Goal: Task Accomplishment & Management: Complete application form

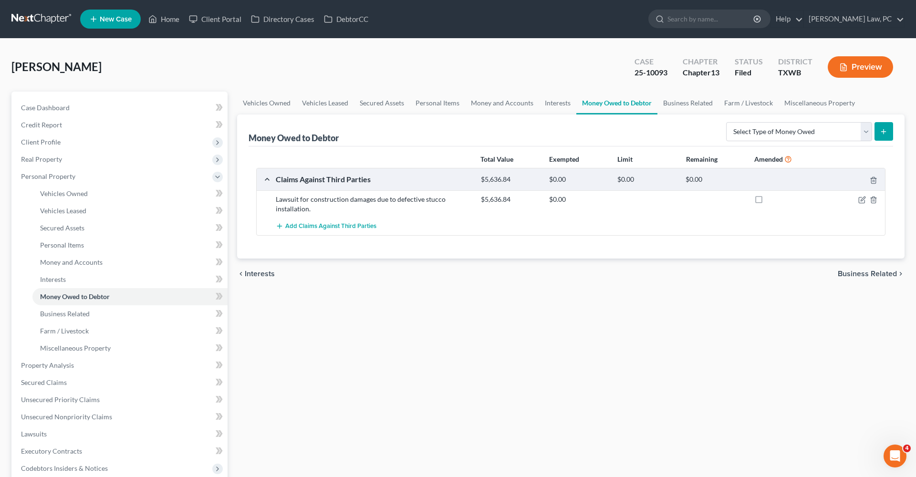
click at [52, 16] on link at bounding box center [41, 18] width 61 height 17
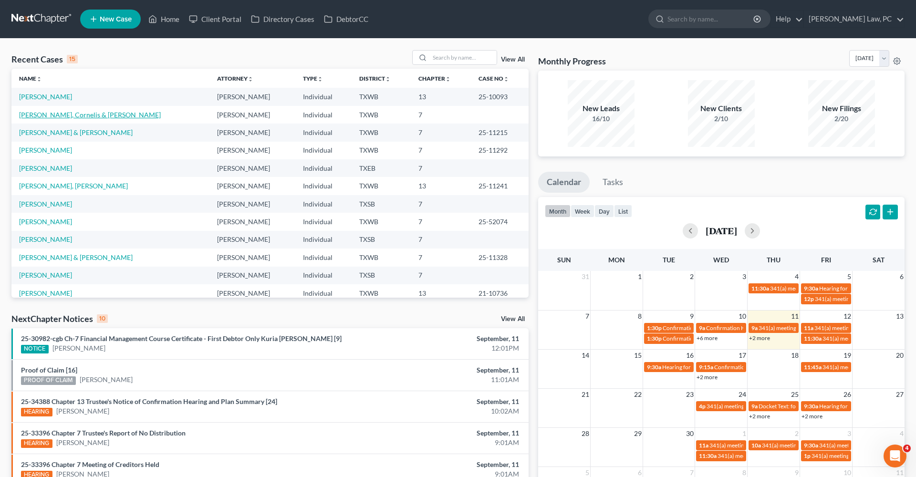
click at [72, 116] on link "[PERSON_NAME], Cornelis & [PERSON_NAME]" at bounding box center [90, 115] width 142 height 8
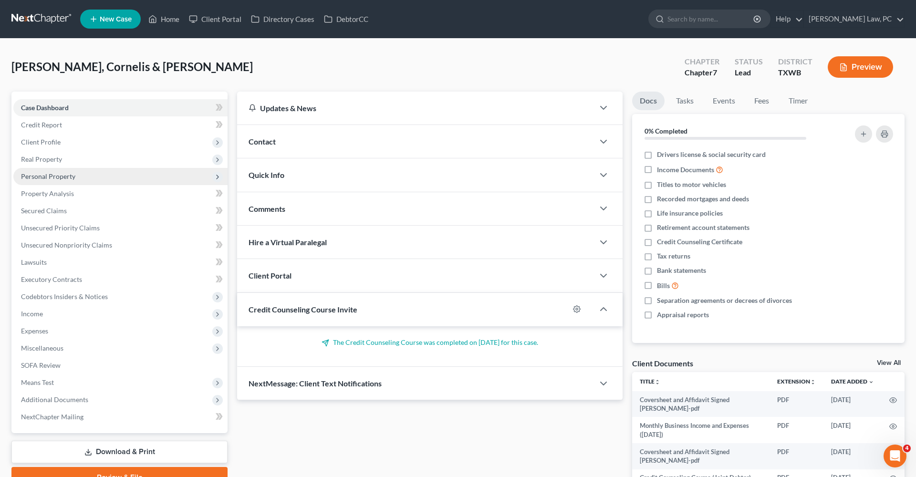
click at [40, 177] on span "Personal Property" at bounding box center [48, 176] width 54 height 8
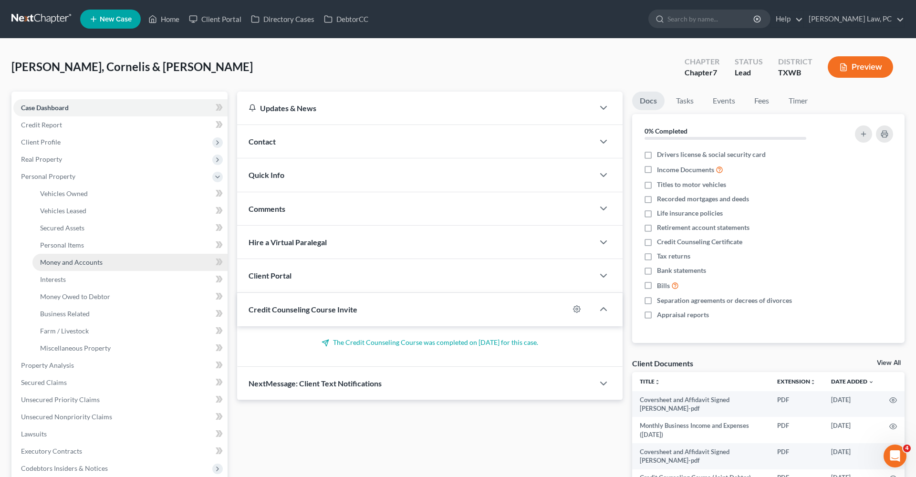
click at [65, 262] on span "Money and Accounts" at bounding box center [71, 262] width 62 height 8
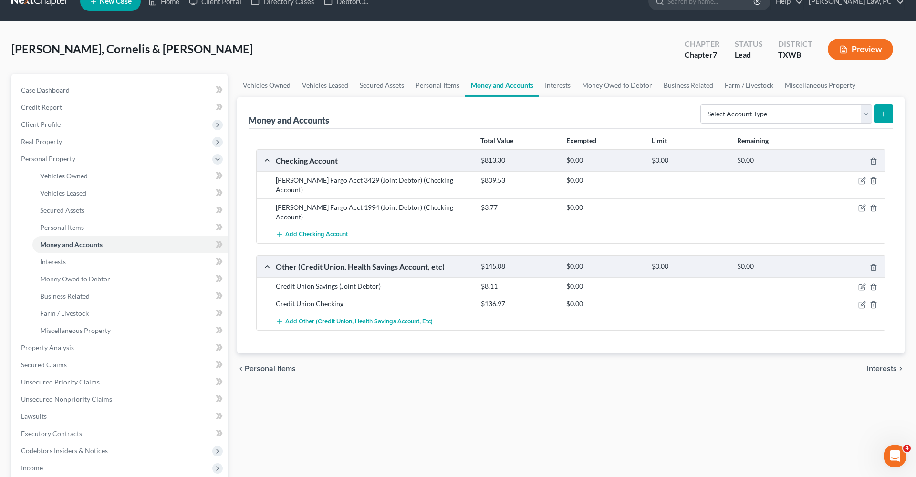
scroll to position [20, 0]
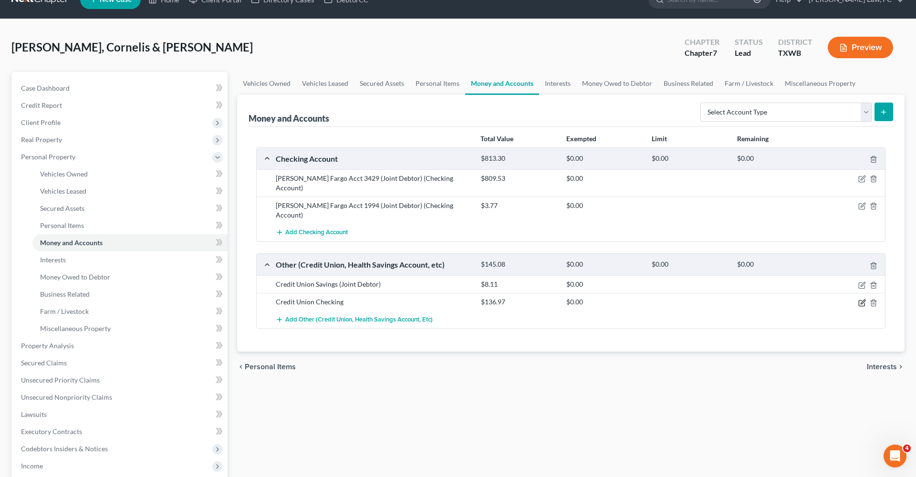
click at [863, 299] on icon "button" at bounding box center [862, 303] width 8 height 8
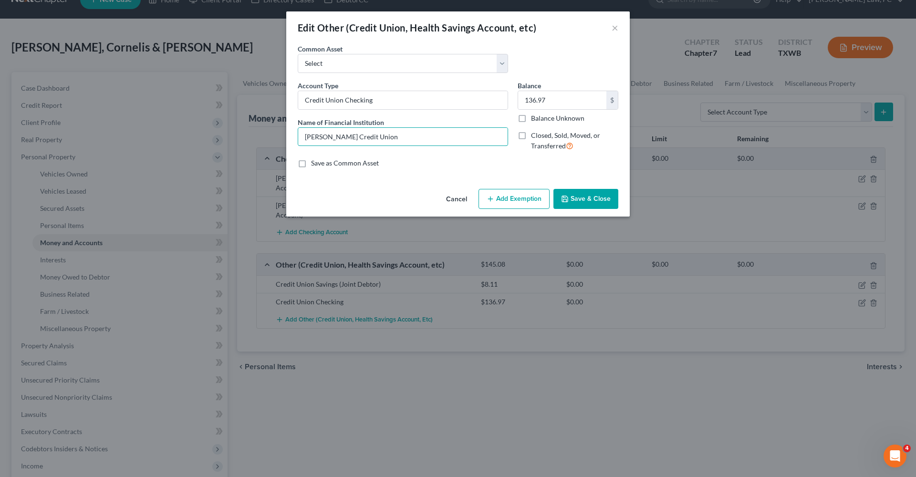
drag, startPoint x: 407, startPoint y: 136, endPoint x: 260, endPoint y: 124, distance: 147.4
click at [259, 124] on div "Edit Other (Credit Union, Health Savings Account, etc) × An exemption set must …" at bounding box center [458, 238] width 916 height 477
type input "RBFCU Business Checking Acct 1860"
click at [396, 99] on input "Credit Union Checking" at bounding box center [402, 100] width 209 height 18
click at [345, 102] on input "Credit Union Checking Acct 1860" at bounding box center [402, 100] width 209 height 18
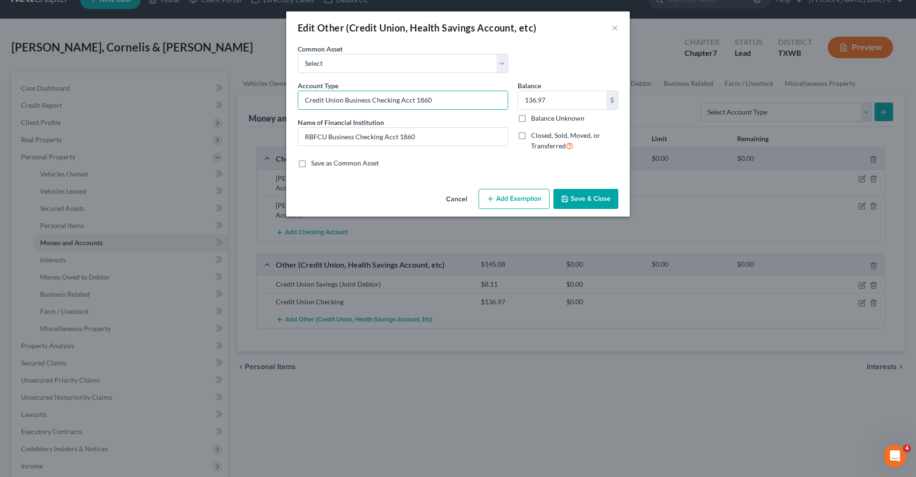
type input "Credit Union Business Checking Acct 1860"
click at [590, 196] on button "Save & Close" at bounding box center [585, 199] width 65 height 20
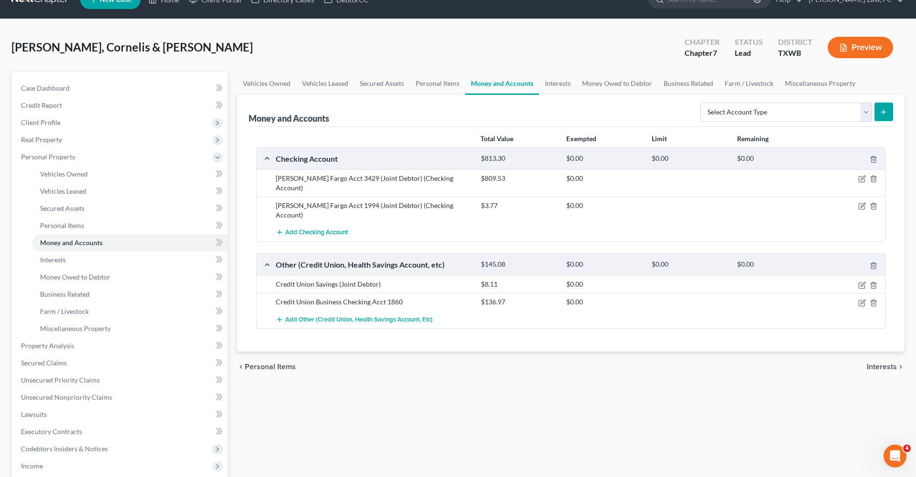
scroll to position [0, 0]
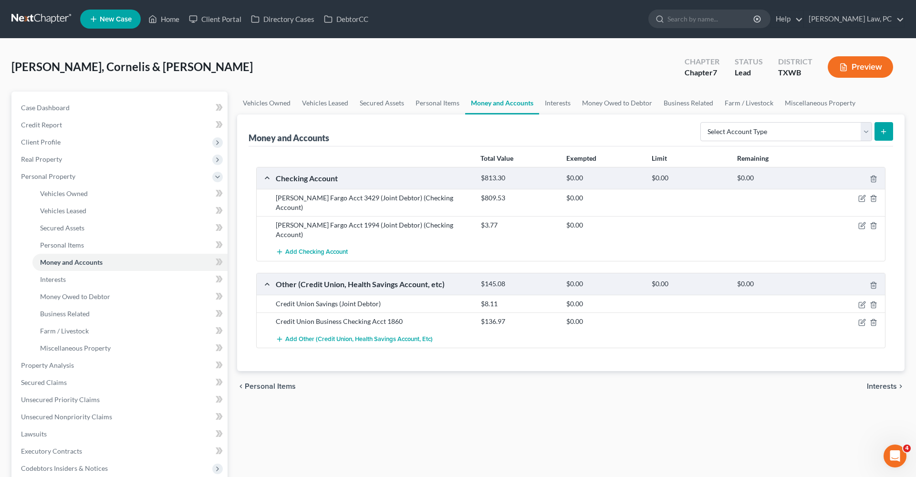
click at [49, 21] on link at bounding box center [41, 18] width 61 height 17
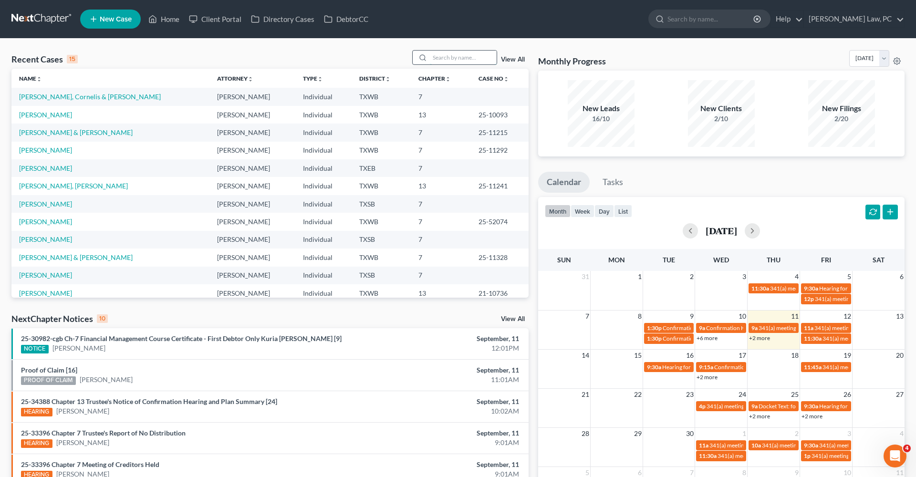
click at [448, 58] on input "search" at bounding box center [463, 58] width 67 height 14
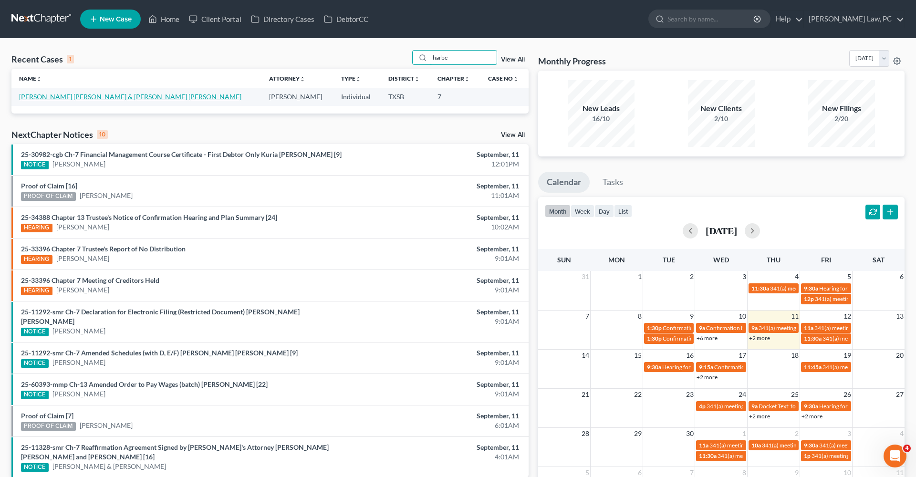
type input "harbe"
click at [109, 95] on link "[PERSON_NAME] [PERSON_NAME] & [PERSON_NAME] [PERSON_NAME]" at bounding box center [130, 97] width 222 height 8
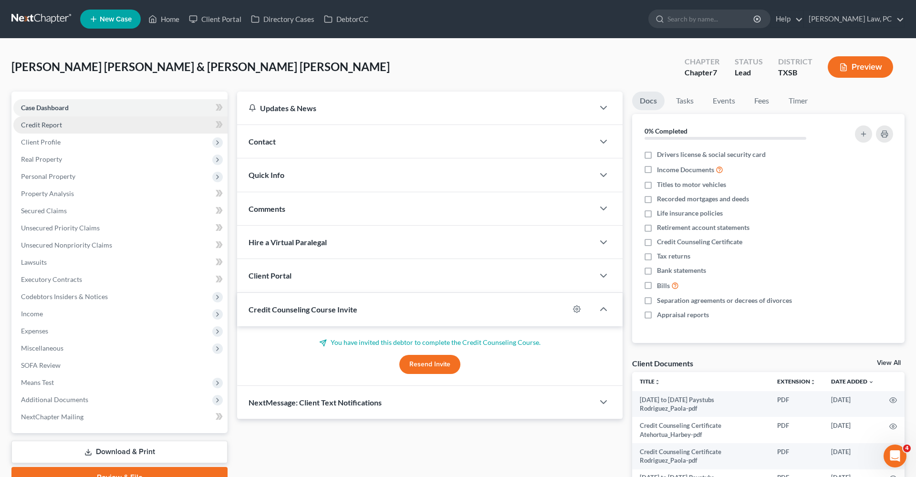
click at [36, 123] on span "Credit Report" at bounding box center [41, 125] width 41 height 8
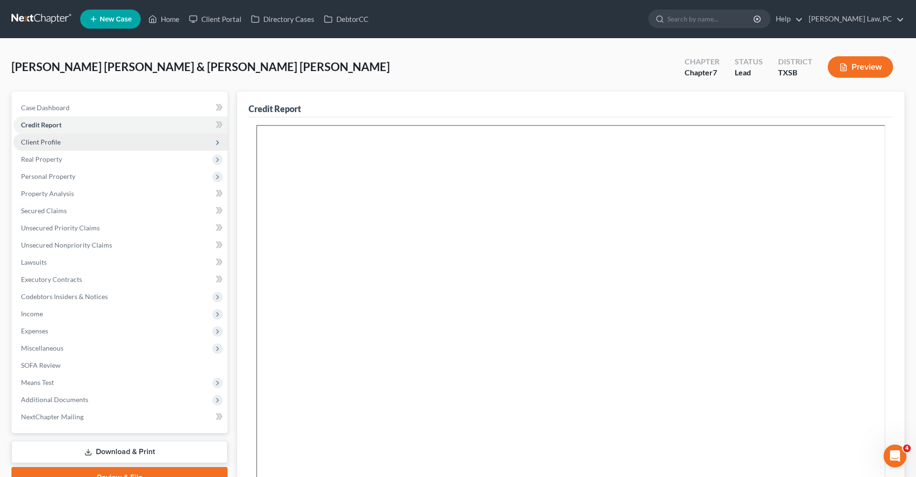
click at [51, 142] on span "Client Profile" at bounding box center [41, 142] width 40 height 8
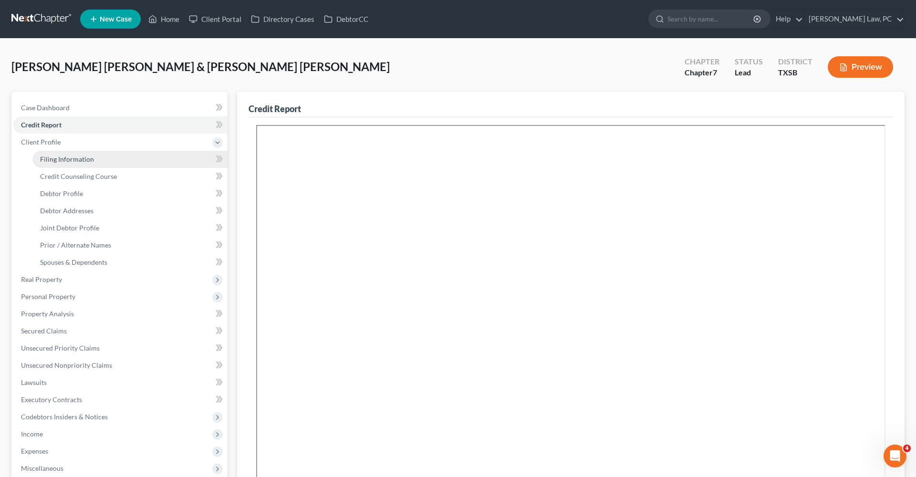
click at [55, 158] on span "Filing Information" at bounding box center [67, 159] width 54 height 8
select select "1"
select select "0"
select select "45"
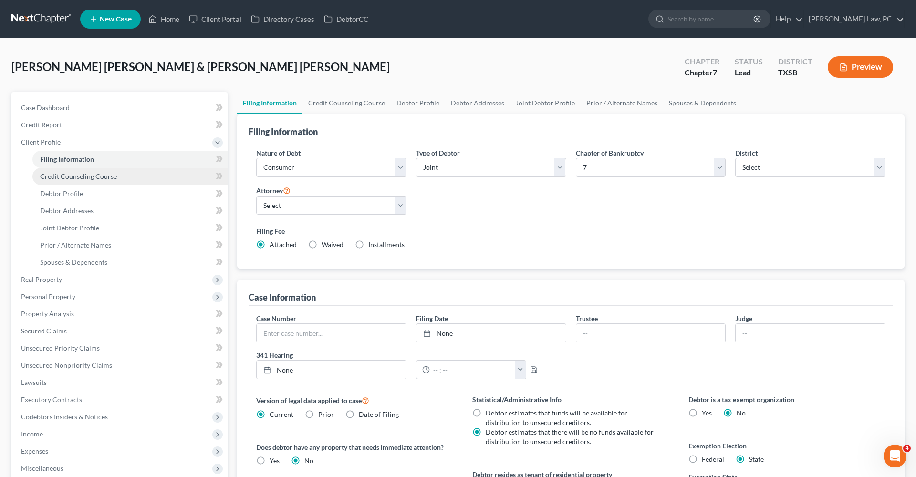
click at [73, 176] on span "Credit Counseling Course" at bounding box center [78, 176] width 77 height 8
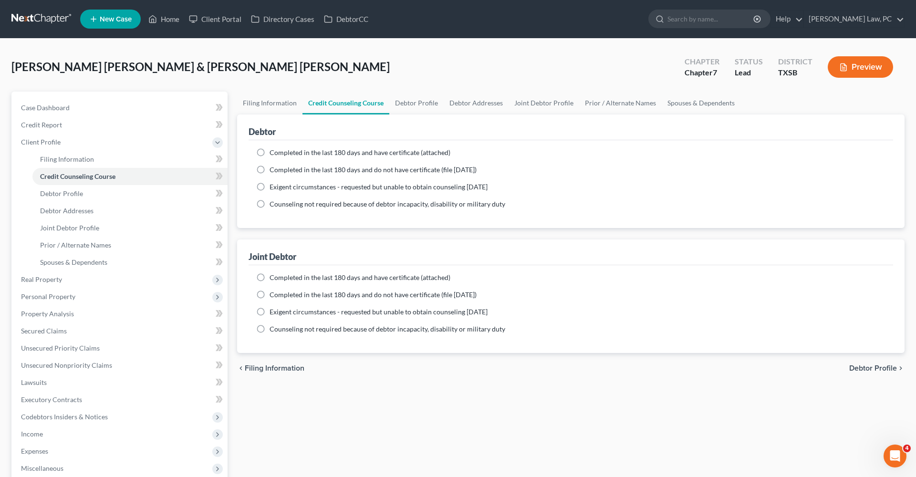
click at [269, 152] on label "Completed in the last 180 days and have certificate (attached)" at bounding box center [359, 153] width 181 height 10
click at [273, 152] on input "Completed in the last 180 days and have certificate (attached)" at bounding box center [276, 151] width 6 height 6
radio input "true"
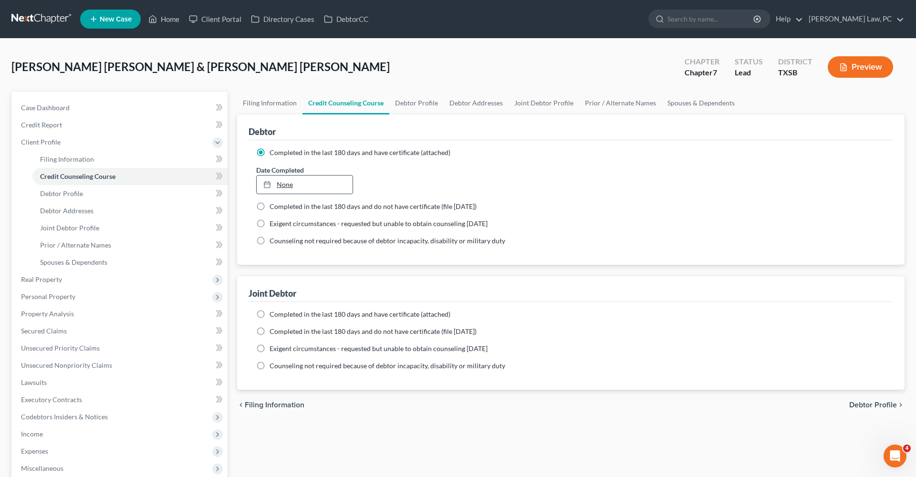
click at [281, 183] on link "None" at bounding box center [305, 185] width 96 height 18
click at [269, 314] on label "Completed in the last 180 days and have certificate (attached)" at bounding box center [359, 315] width 181 height 10
click at [273, 314] on input "Completed in the last 180 days and have certificate (attached)" at bounding box center [276, 313] width 6 height 6
radio input "true"
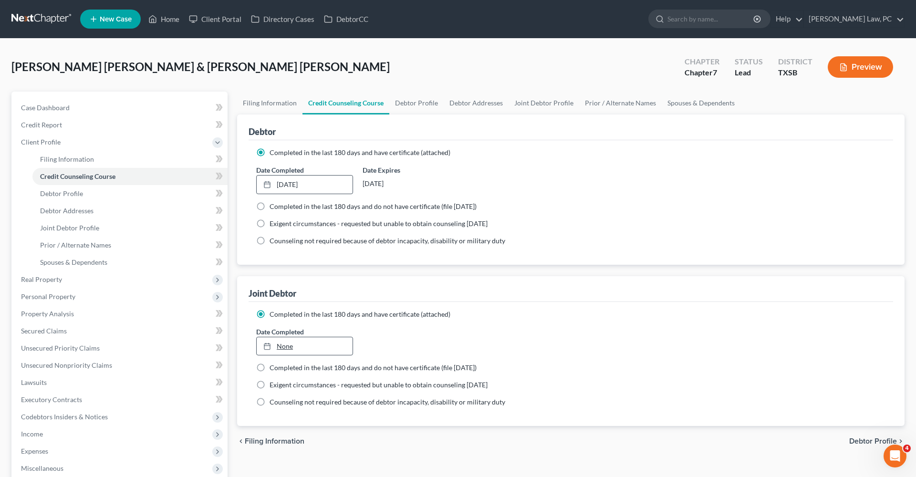
click at [299, 345] on link "None" at bounding box center [305, 346] width 96 height 18
click at [78, 196] on span "Debtor Profile" at bounding box center [61, 193] width 43 height 8
select select "1"
select select "2"
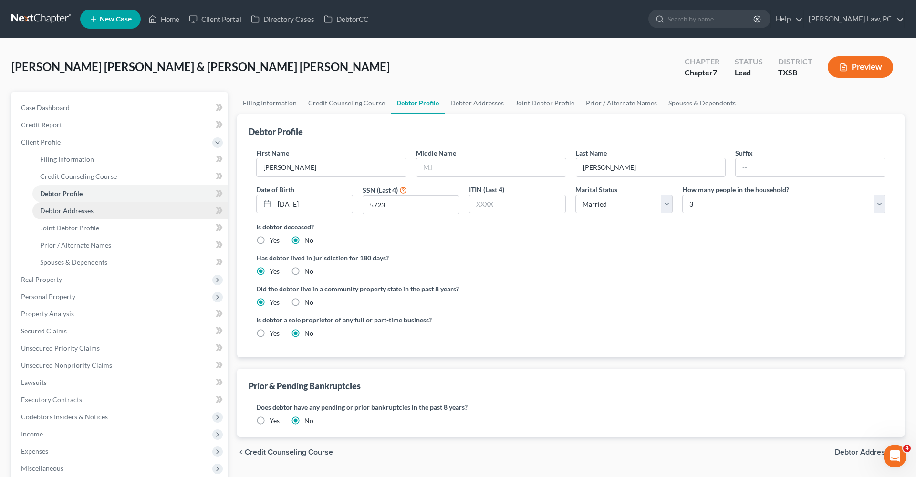
click at [72, 213] on span "Debtor Addresses" at bounding box center [66, 211] width 53 height 8
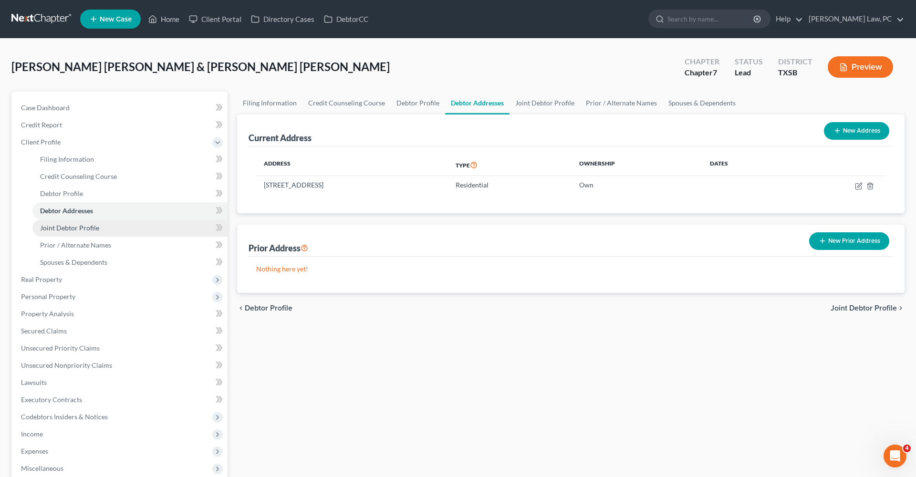
click at [80, 228] on span "Joint Debtor Profile" at bounding box center [69, 228] width 59 height 8
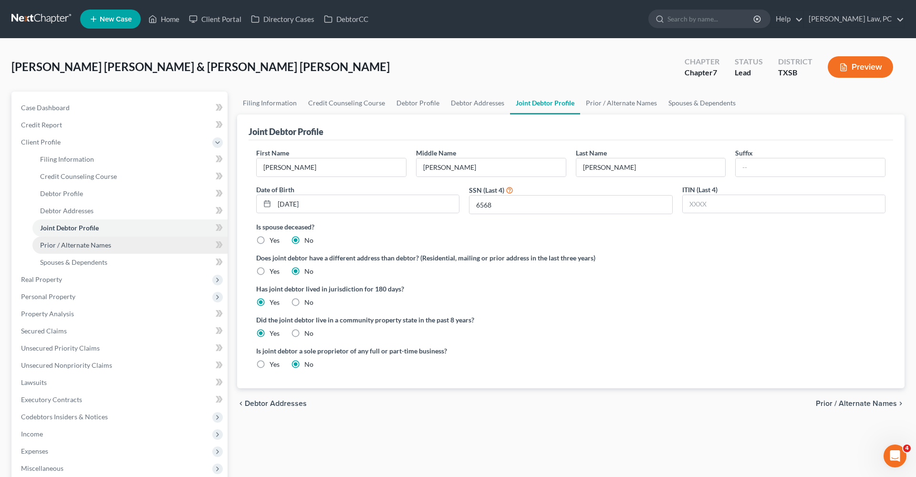
click at [86, 241] on span "Prior / Alternate Names" at bounding box center [75, 245] width 71 height 8
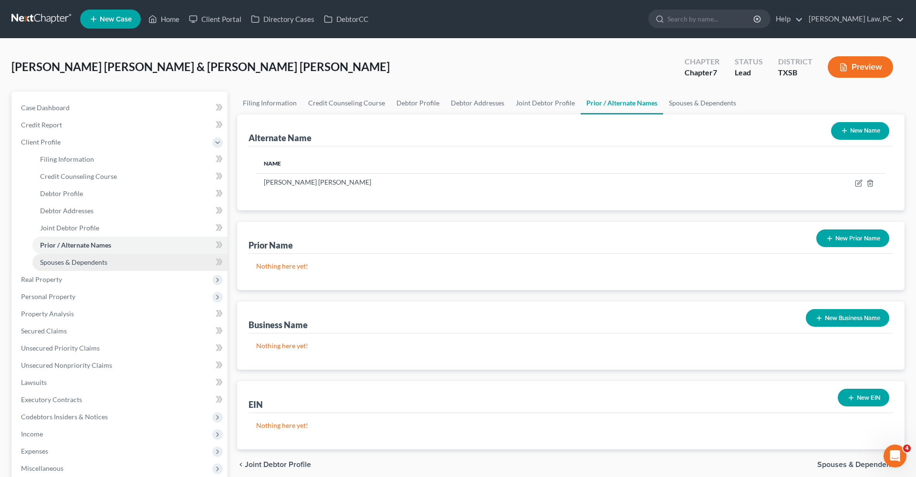
click at [93, 259] on span "Spouses & Dependents" at bounding box center [73, 262] width 67 height 8
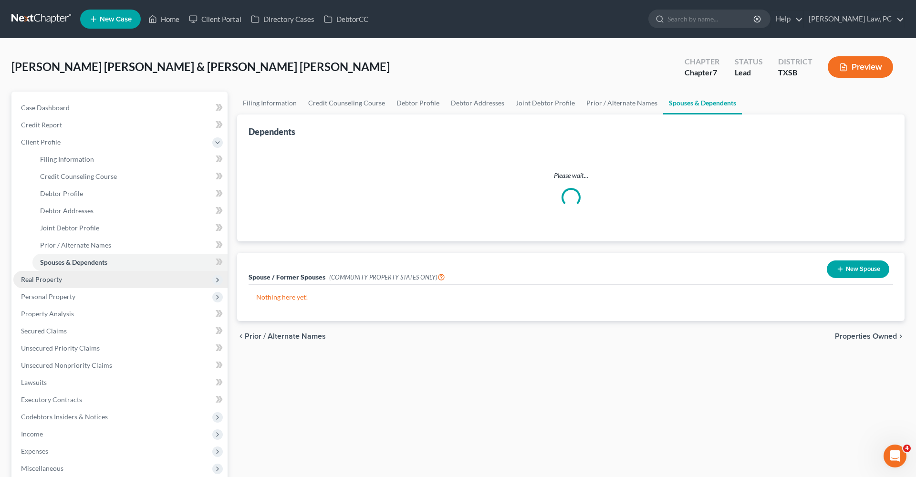
click at [40, 278] on span "Real Property" at bounding box center [41, 279] width 41 height 8
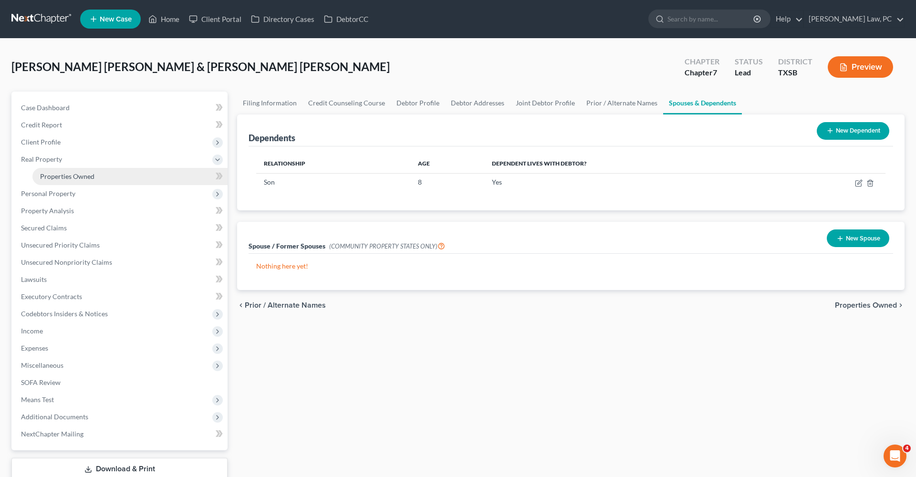
click at [48, 178] on span "Properties Owned" at bounding box center [67, 176] width 54 height 8
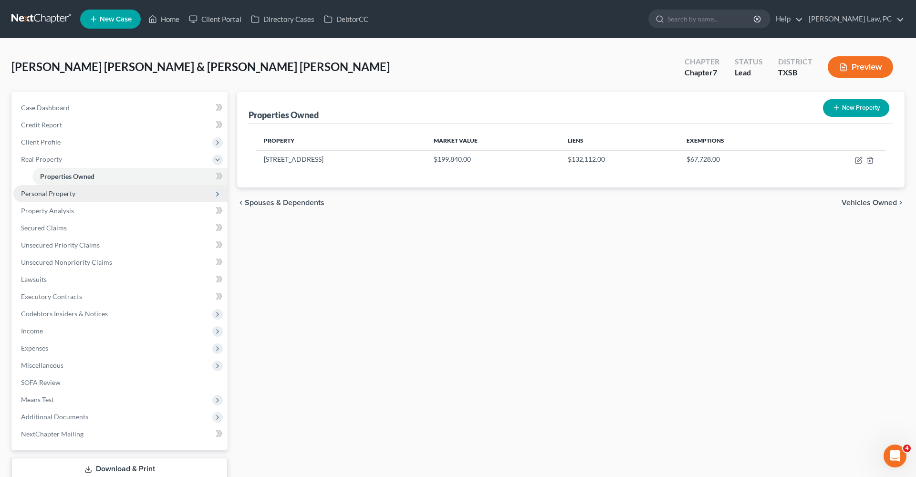
click at [53, 193] on span "Personal Property" at bounding box center [48, 193] width 54 height 8
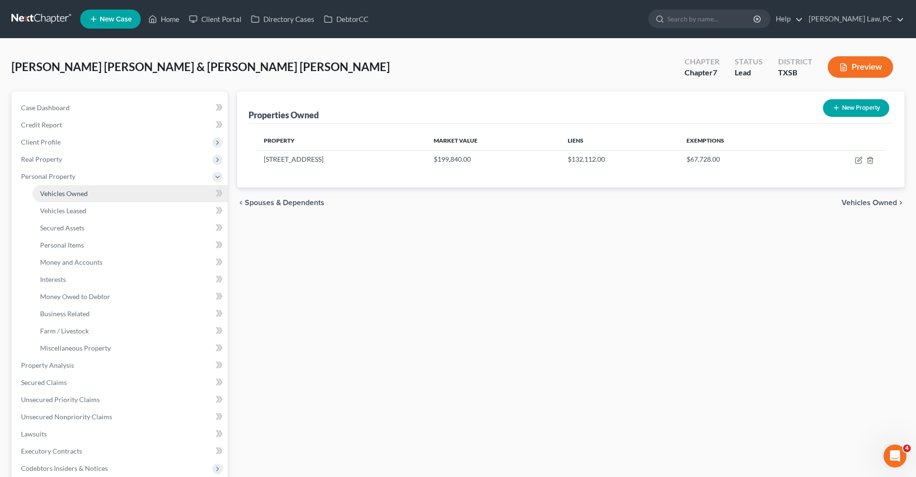
click at [57, 195] on span "Vehicles Owned" at bounding box center [64, 193] width 48 height 8
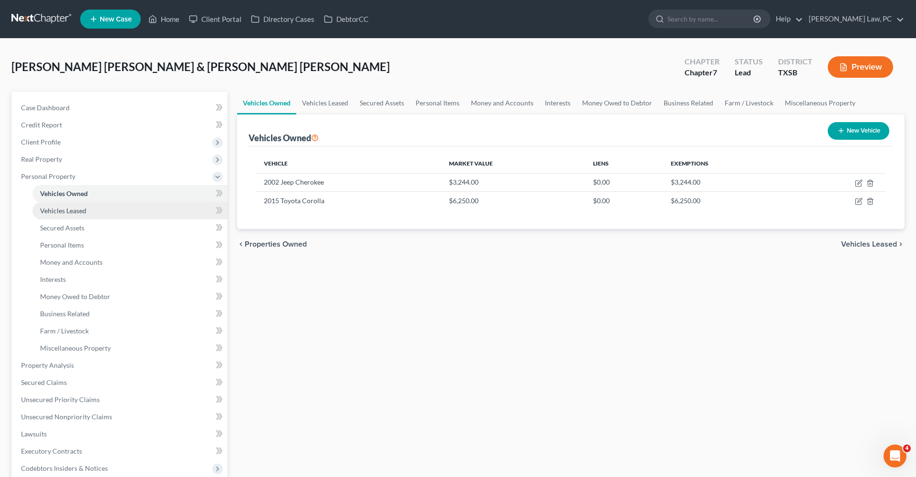
click at [68, 210] on span "Vehicles Leased" at bounding box center [63, 211] width 46 height 8
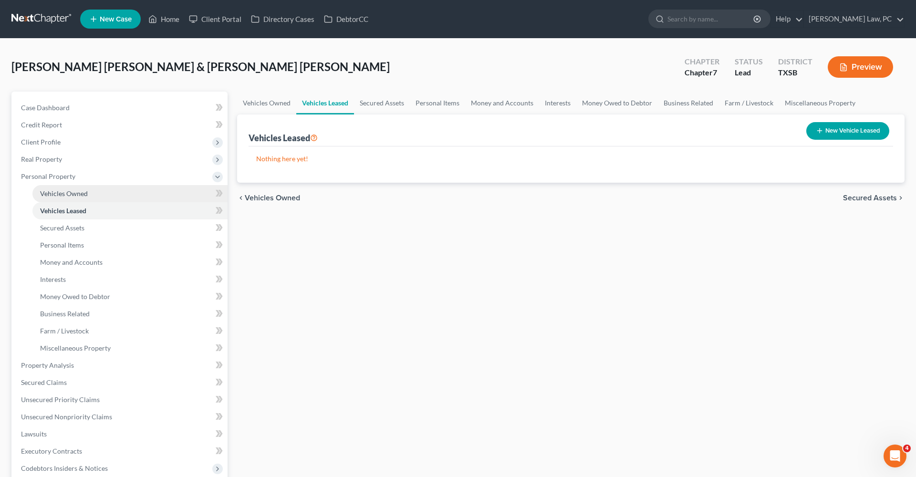
click at [50, 196] on span "Vehicles Owned" at bounding box center [64, 193] width 48 height 8
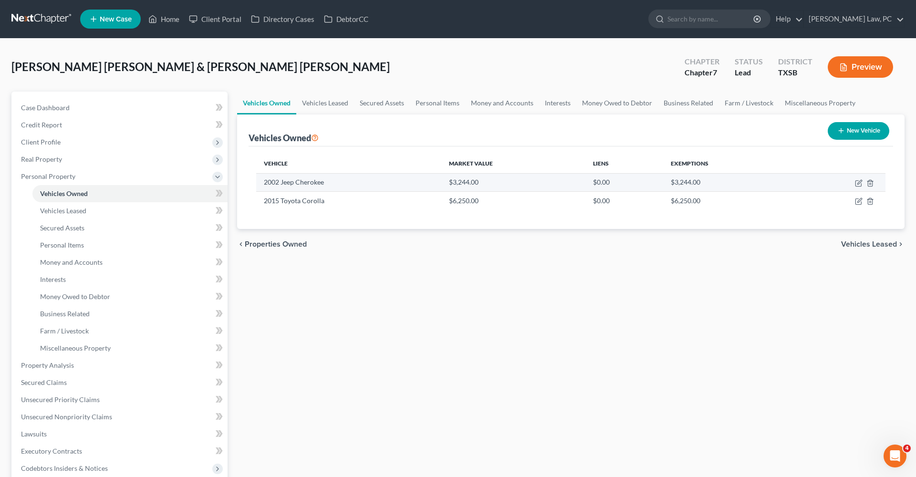
click at [857, 187] on td at bounding box center [838, 182] width 93 height 18
click at [857, 183] on icon "button" at bounding box center [859, 183] width 8 height 8
select select "0"
select select "24"
select select "2"
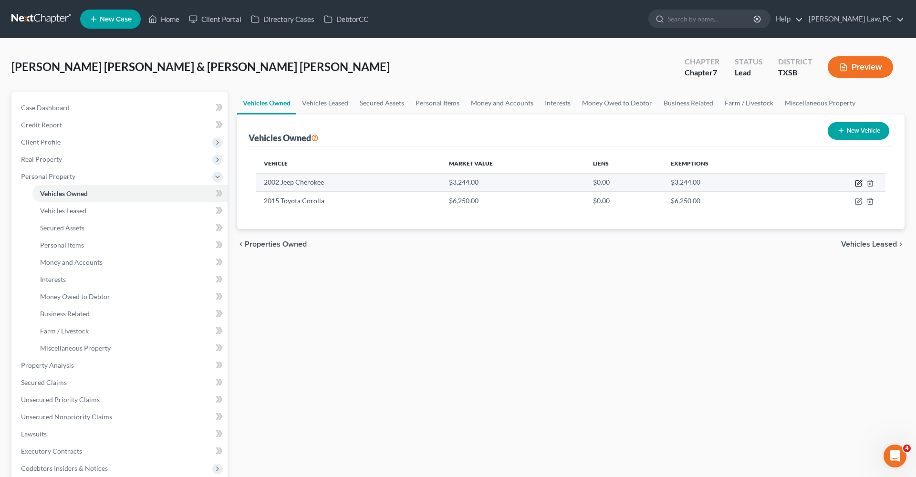
select select "2"
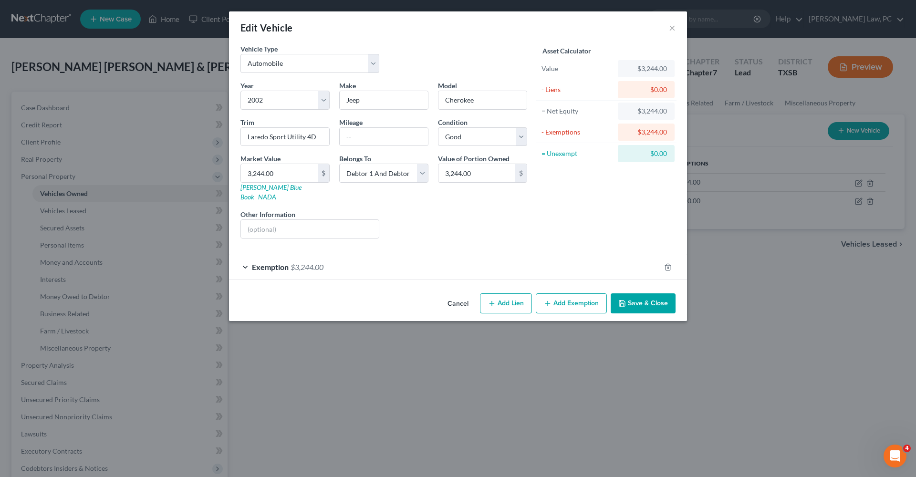
click at [519, 259] on div "Exemption $3,244.00" at bounding box center [444, 266] width 431 height 25
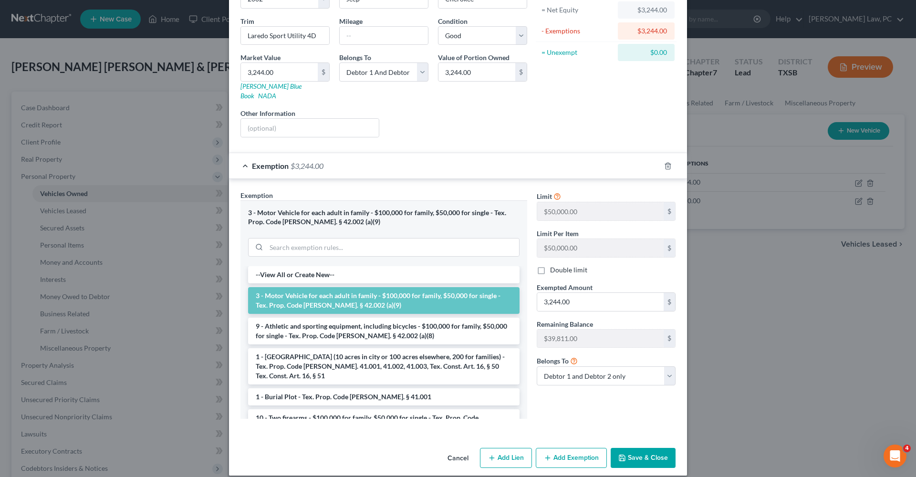
scroll to position [101, 0]
click at [663, 448] on button "Save & Close" at bounding box center [642, 458] width 65 height 20
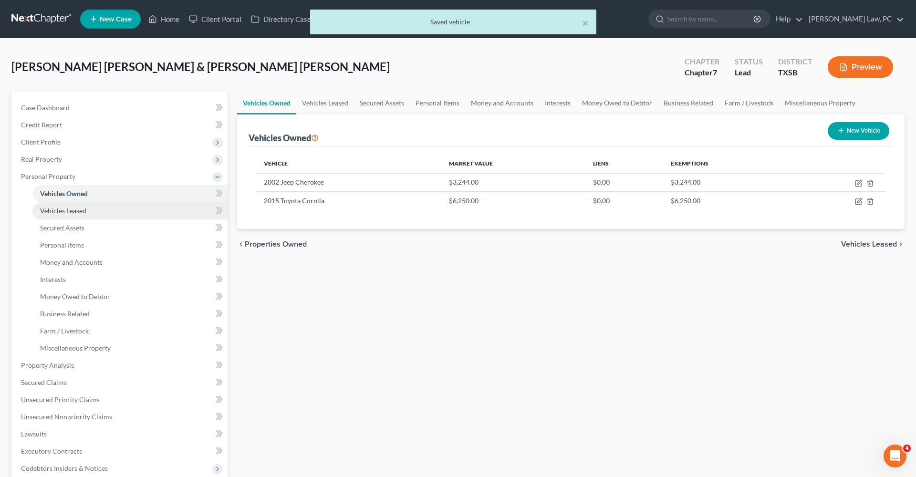
click at [55, 213] on span "Vehicles Leased" at bounding box center [63, 211] width 46 height 8
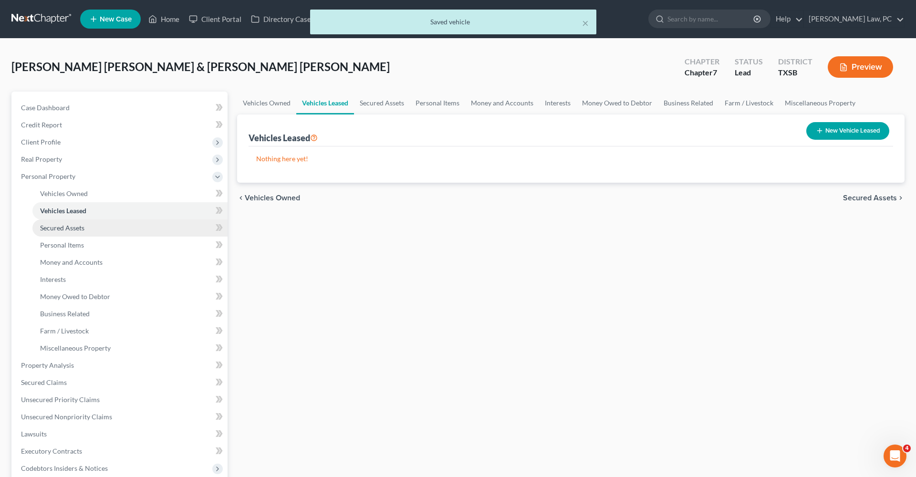
click at [62, 232] on link "Secured Assets" at bounding box center [129, 227] width 195 height 17
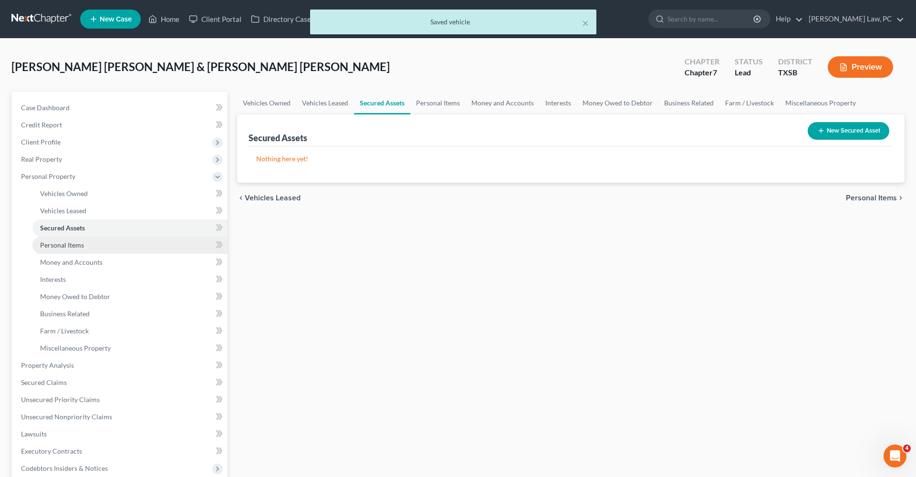
click at [71, 246] on span "Personal Items" at bounding box center [62, 245] width 44 height 8
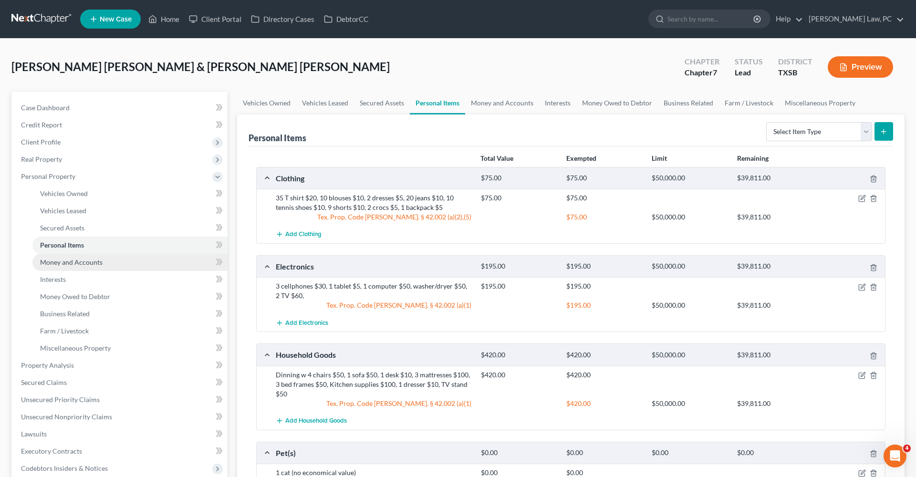
click at [81, 261] on span "Money and Accounts" at bounding box center [71, 262] width 62 height 8
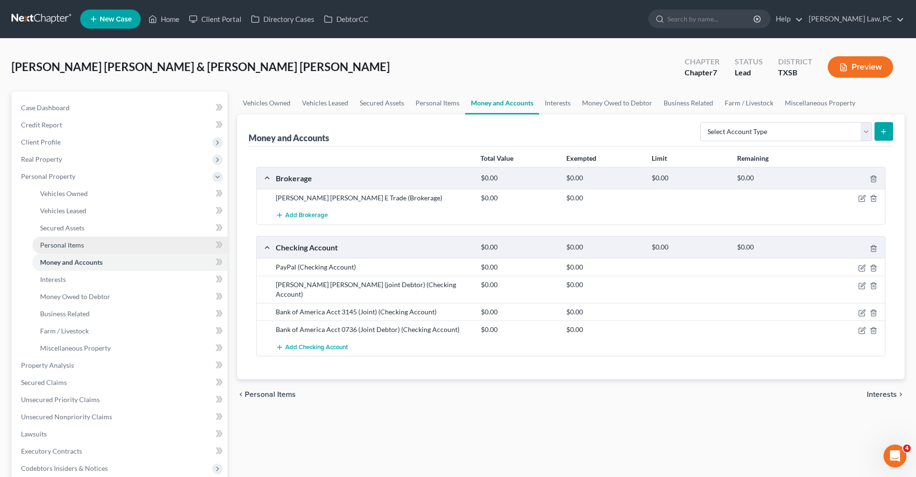
click at [70, 247] on span "Personal Items" at bounding box center [62, 245] width 44 height 8
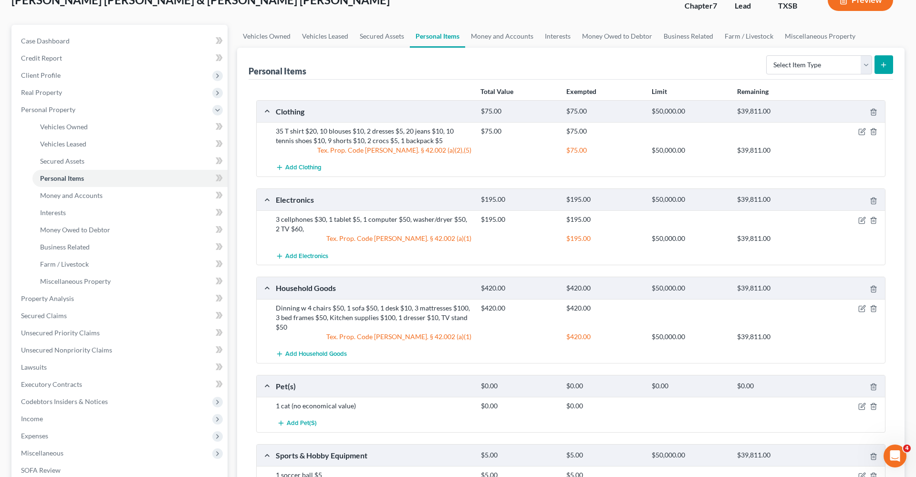
scroll to position [71, 0]
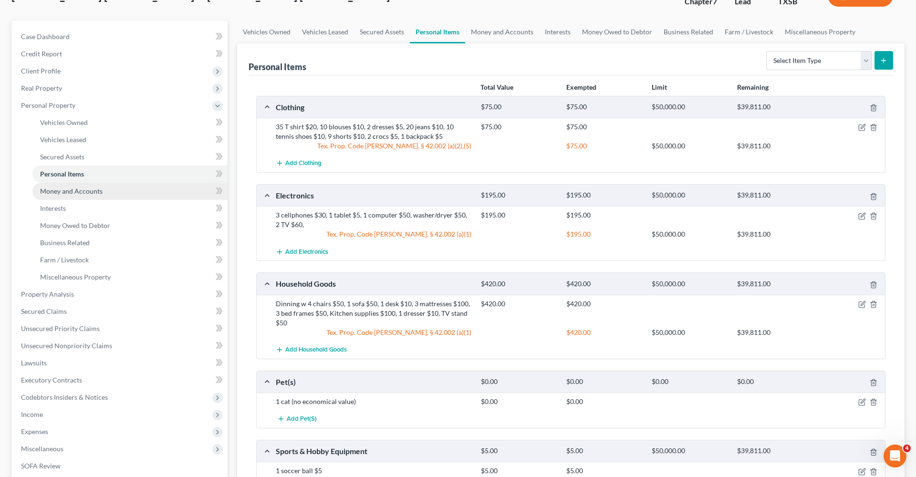
click at [47, 194] on span "Money and Accounts" at bounding box center [71, 191] width 62 height 8
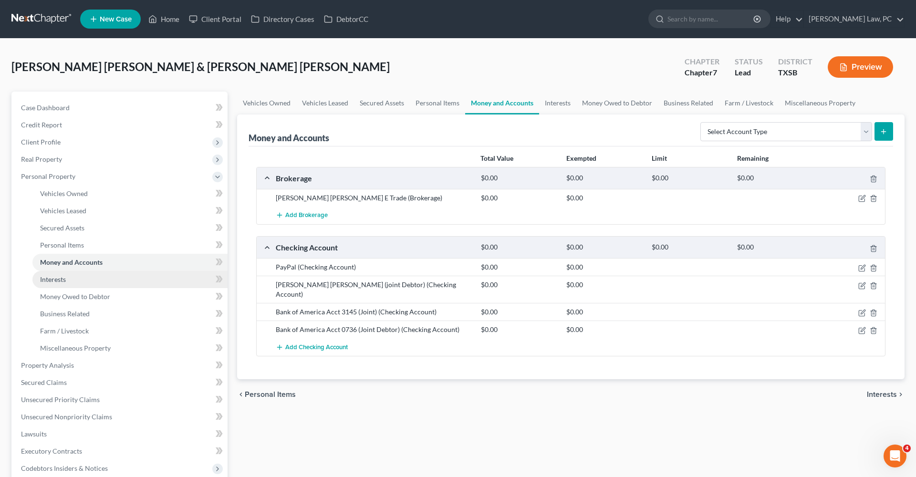
click at [58, 276] on span "Interests" at bounding box center [53, 279] width 26 height 8
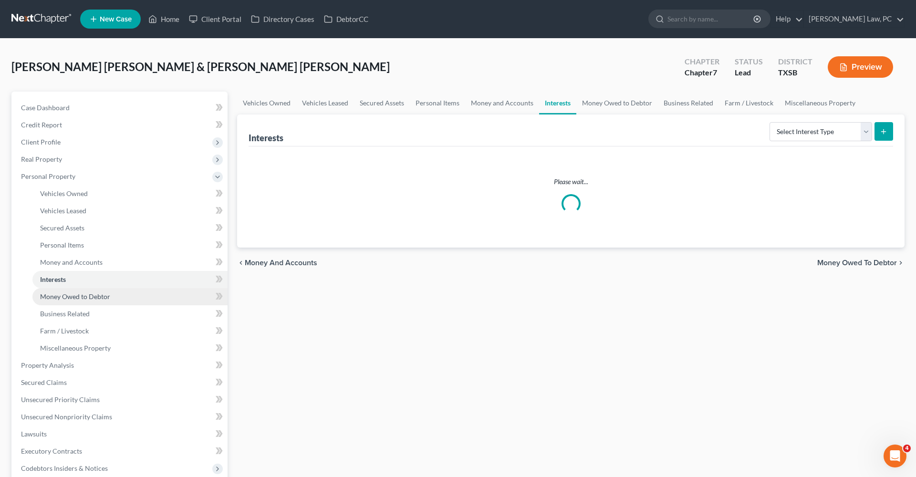
click at [82, 295] on span "Money Owed to Debtor" at bounding box center [75, 296] width 70 height 8
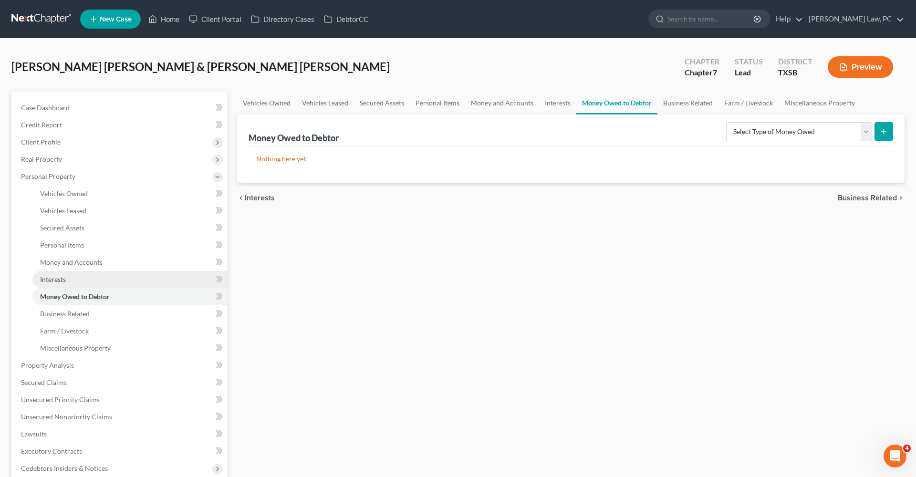
click at [52, 284] on link "Interests" at bounding box center [129, 279] width 195 height 17
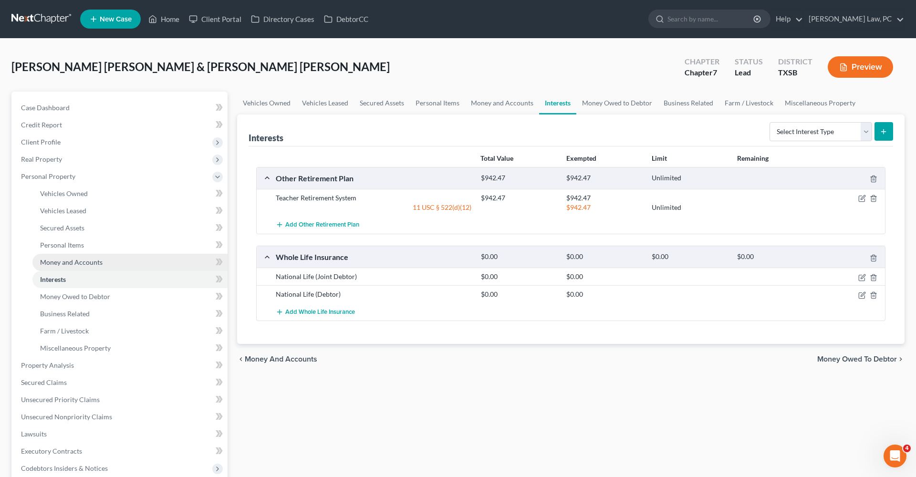
click at [46, 259] on span "Money and Accounts" at bounding box center [71, 262] width 62 height 8
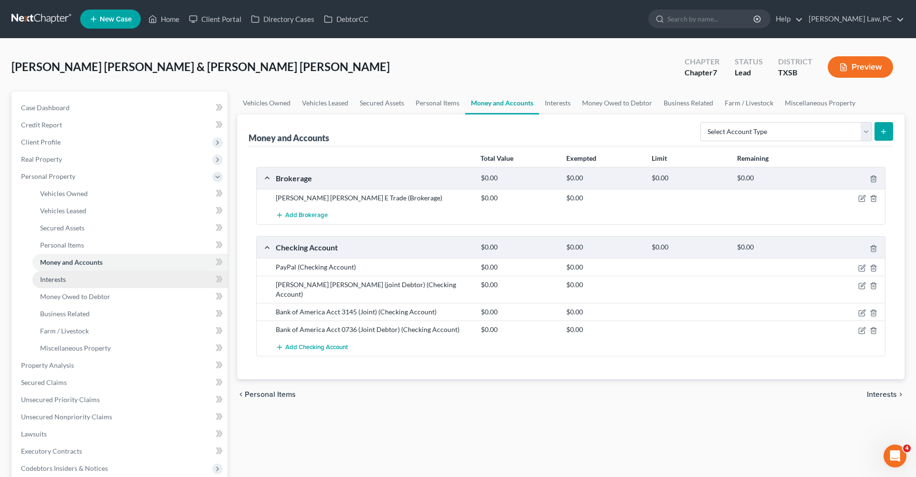
click at [51, 276] on span "Interests" at bounding box center [53, 279] width 26 height 8
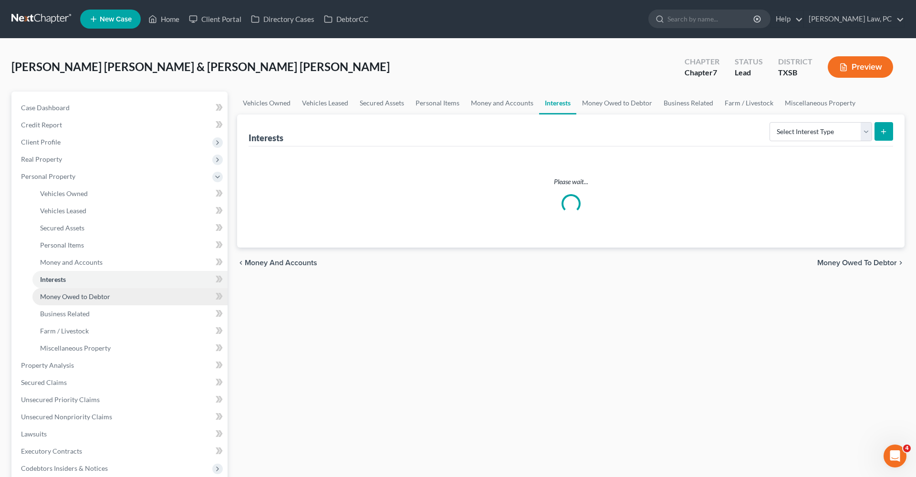
click at [62, 290] on link "Money Owed to Debtor" at bounding box center [129, 296] width 195 height 17
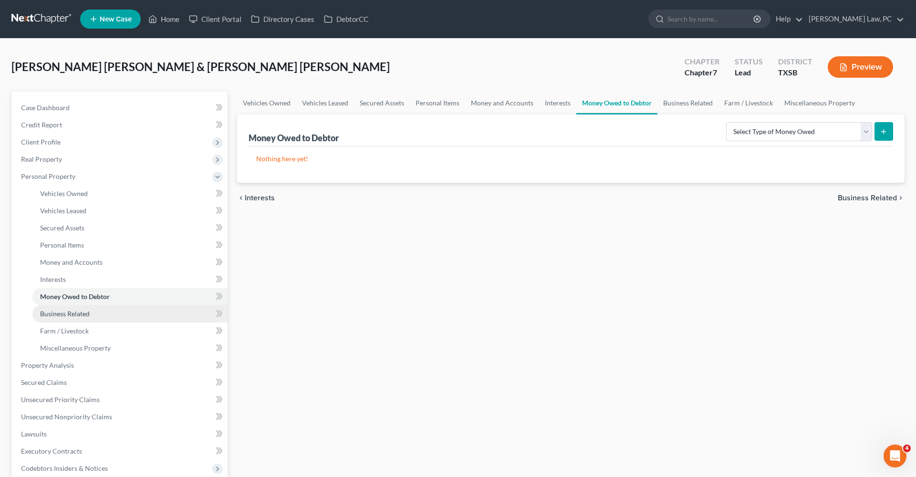
click at [70, 306] on link "Business Related" at bounding box center [129, 313] width 195 height 17
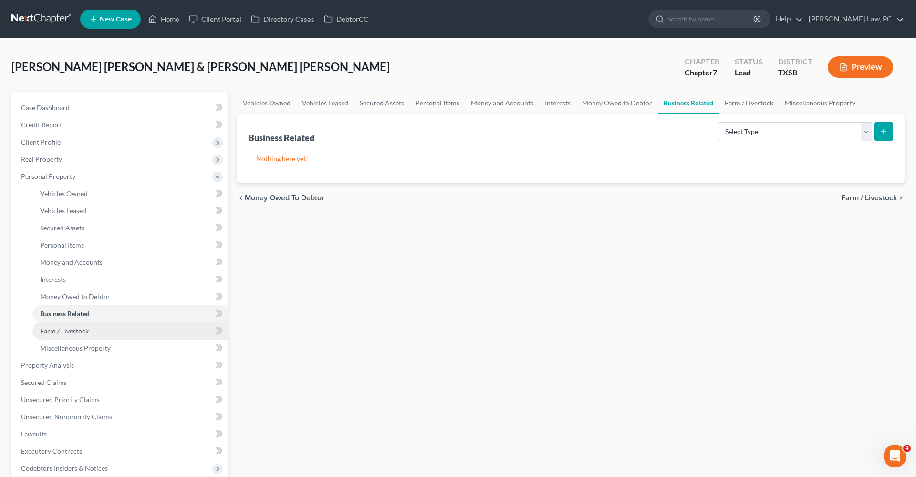
click at [74, 324] on link "Farm / Livestock" at bounding box center [129, 330] width 195 height 17
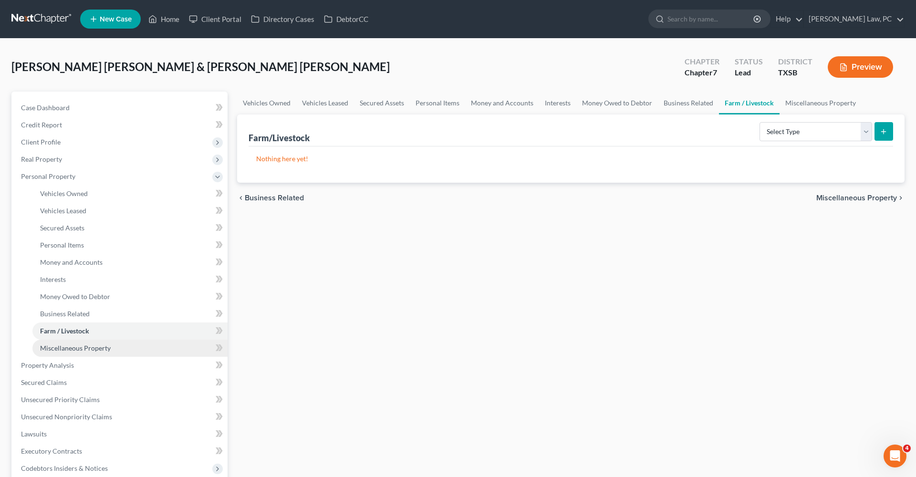
click at [92, 346] on span "Miscellaneous Property" at bounding box center [75, 348] width 71 height 8
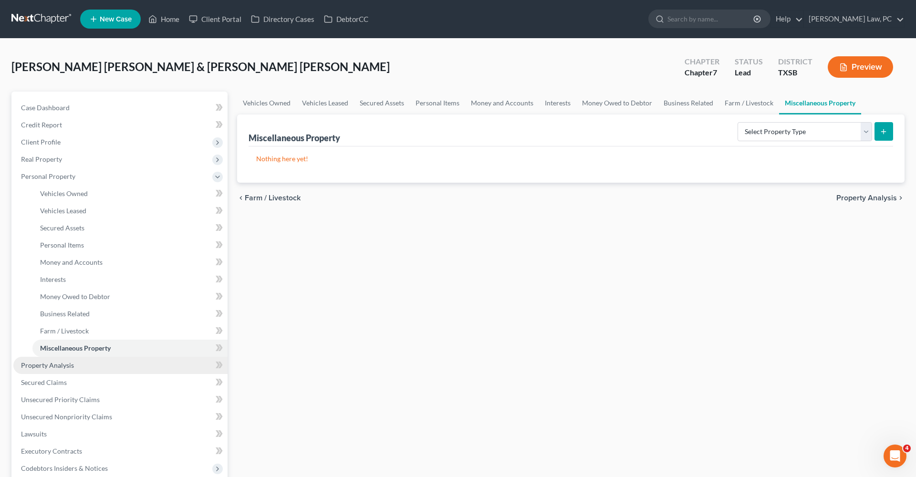
click at [55, 367] on span "Property Analysis" at bounding box center [47, 365] width 53 height 8
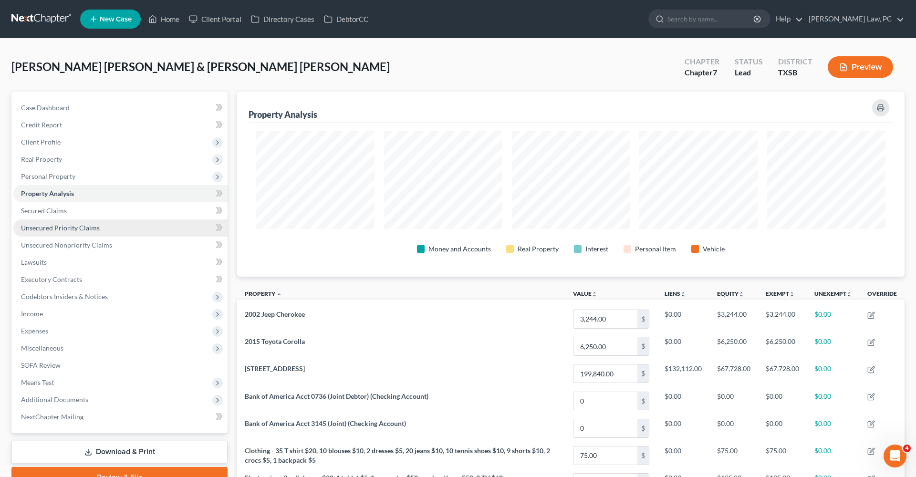
scroll to position [185, 667]
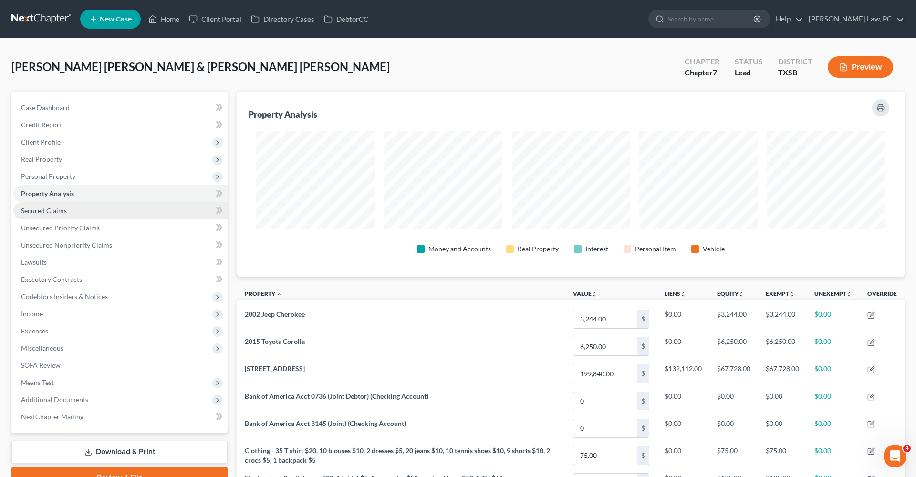
click at [39, 210] on span "Secured Claims" at bounding box center [44, 211] width 46 height 8
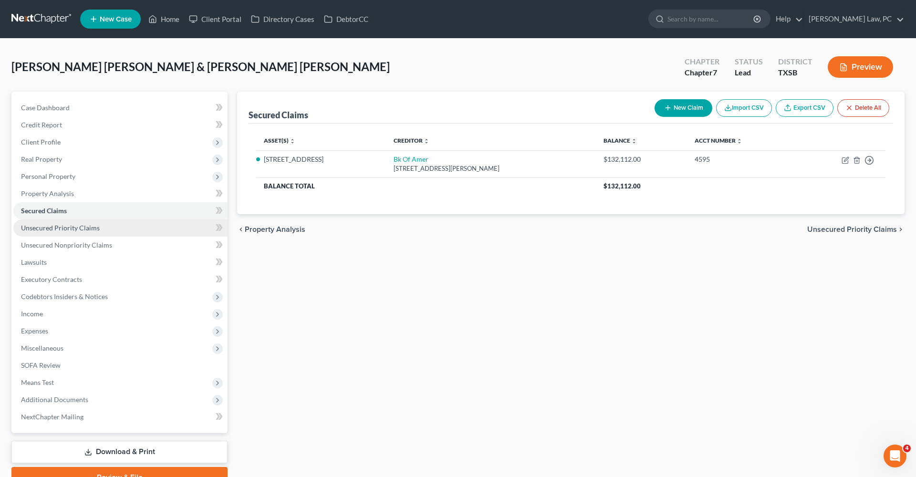
click at [67, 232] on link "Unsecured Priority Claims" at bounding box center [120, 227] width 214 height 17
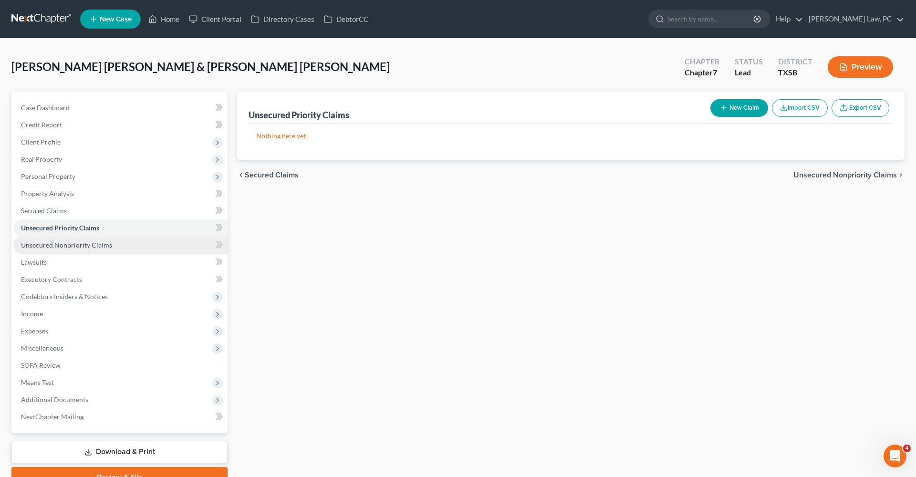
click at [72, 241] on span "Unsecured Nonpriority Claims" at bounding box center [66, 245] width 91 height 8
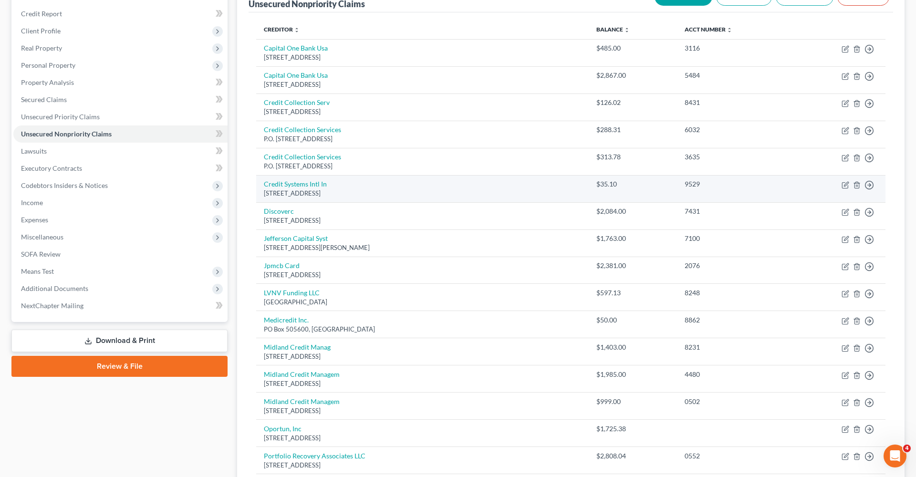
scroll to position [111, 0]
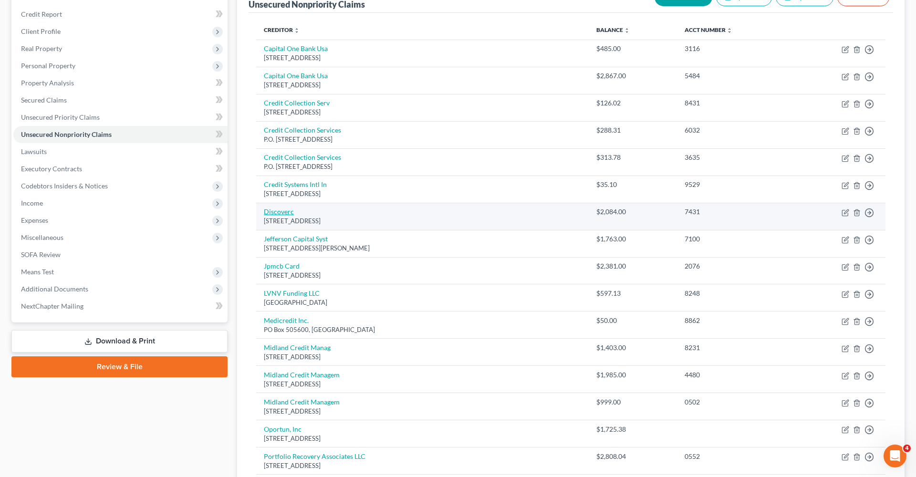
click at [276, 209] on link "Discoverc" at bounding box center [279, 211] width 30 height 8
select select "46"
select select "2"
select select "0"
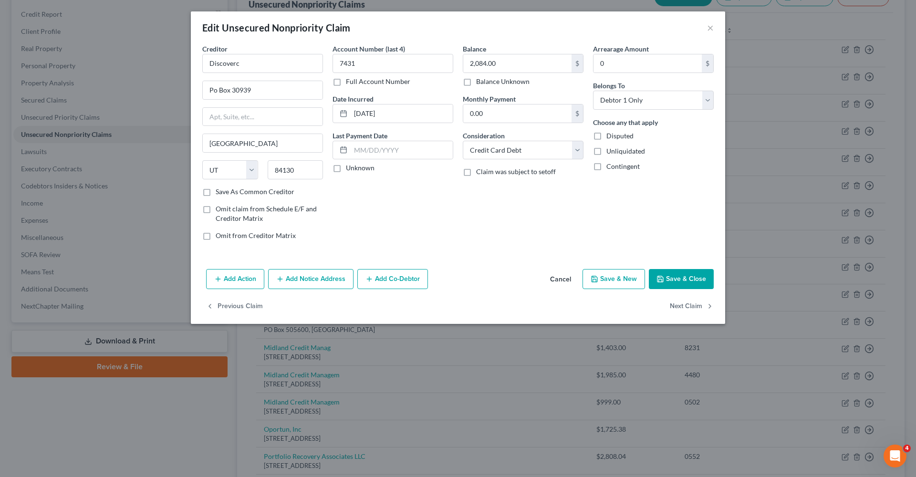
click at [689, 283] on button "Save & Close" at bounding box center [681, 279] width 65 height 20
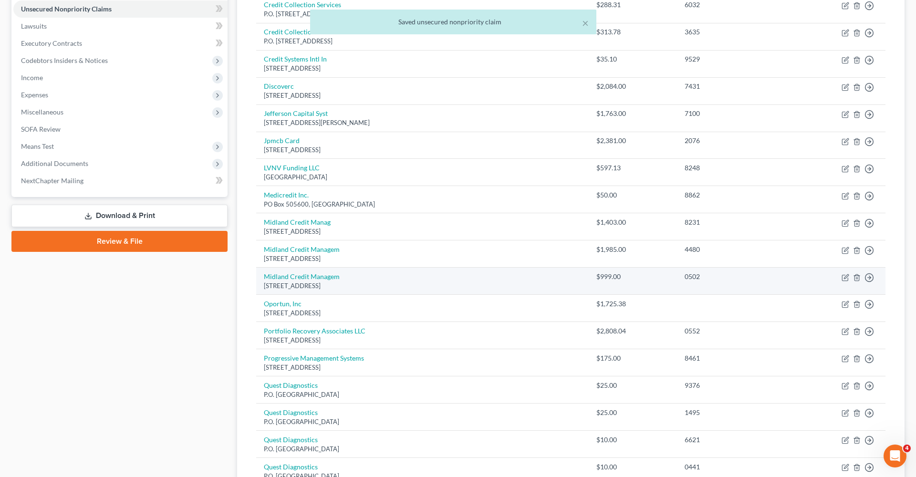
scroll to position [250, 0]
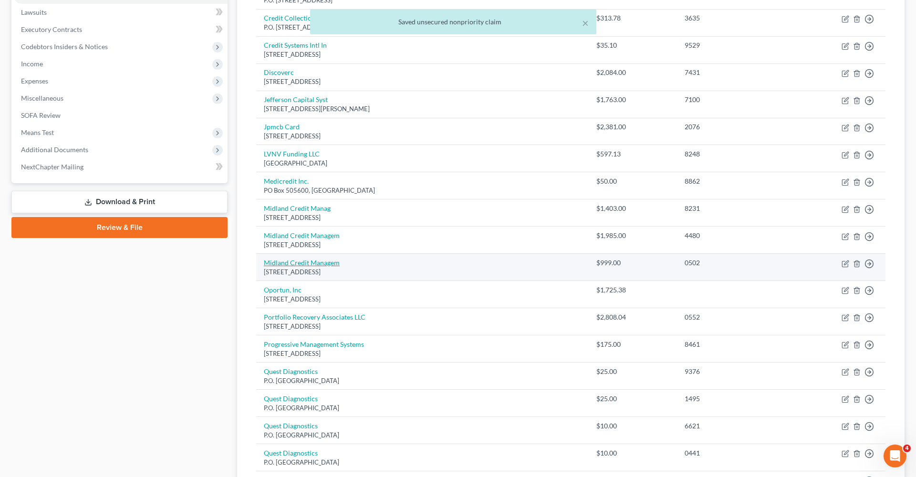
click at [299, 258] on link "Midland Credit Managem" at bounding box center [302, 262] width 76 height 8
select select "23"
select select "1"
select select "0"
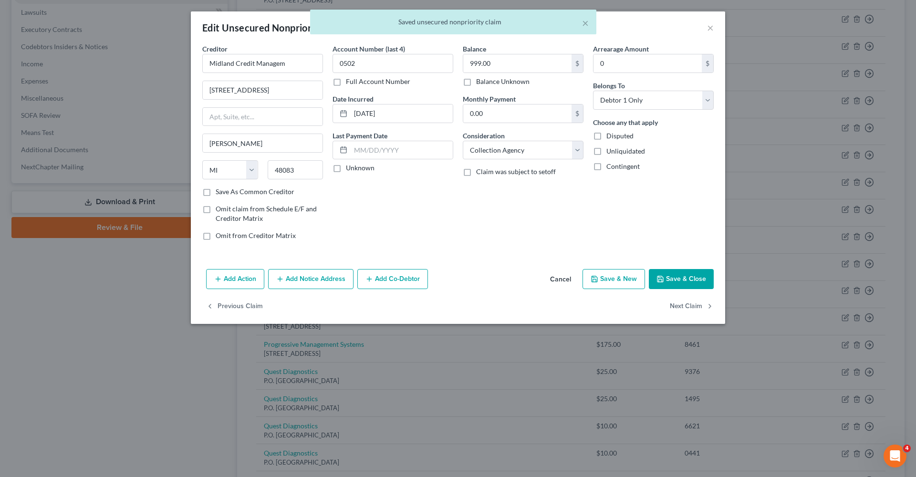
click at [687, 277] on button "Save & Close" at bounding box center [681, 279] width 65 height 20
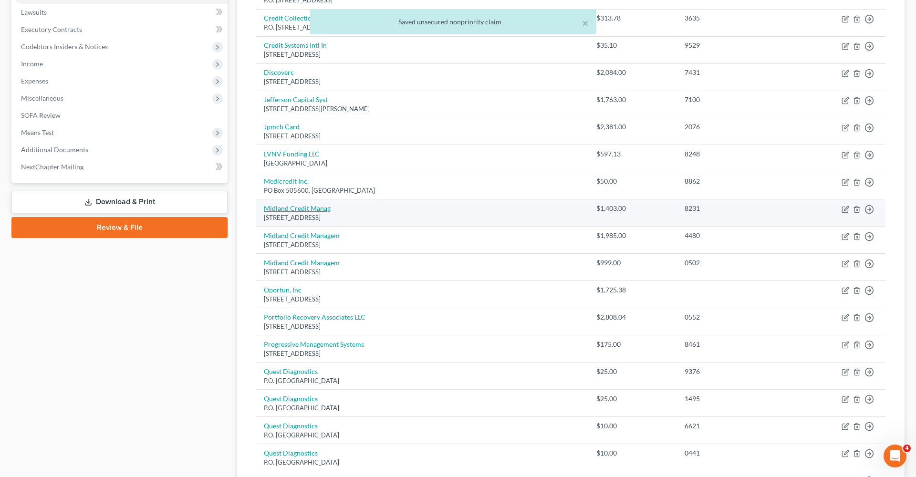
click at [292, 205] on link "Midland Credit Manag" at bounding box center [297, 208] width 67 height 8
select select "23"
select select "1"
select select "0"
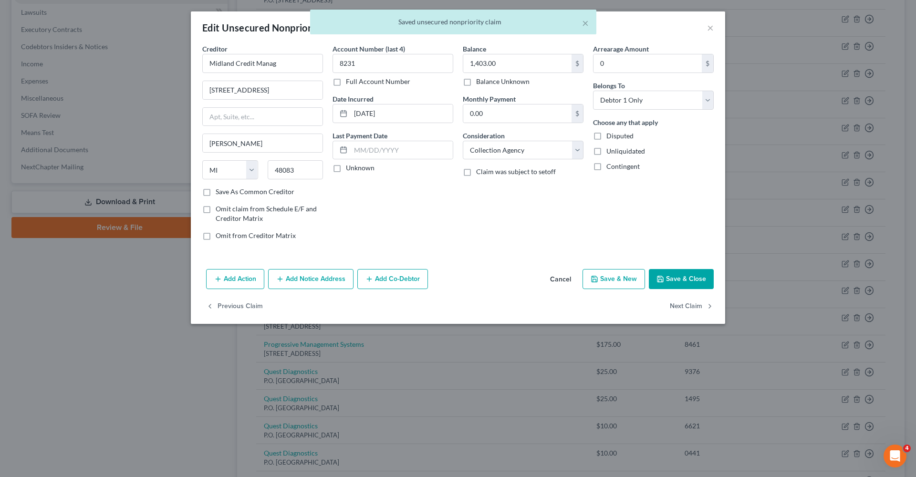
click at [692, 284] on button "Save & Close" at bounding box center [681, 279] width 65 height 20
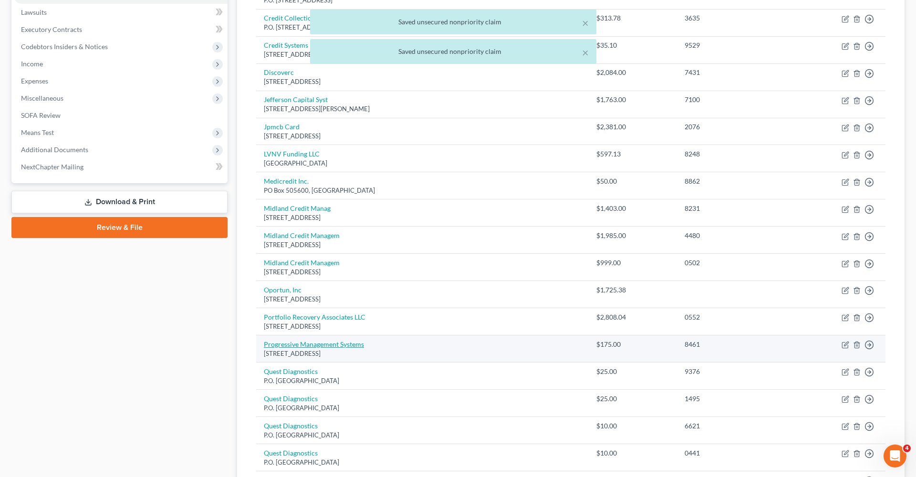
click at [334, 340] on link "Progressive Management Systems" at bounding box center [314, 344] width 100 height 8
select select "4"
select select "9"
select select "0"
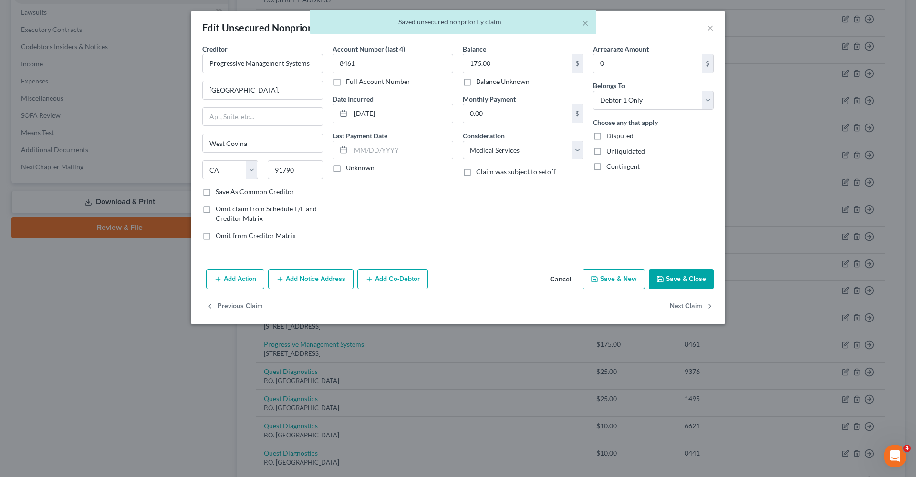
click at [673, 275] on button "Save & Close" at bounding box center [681, 279] width 65 height 20
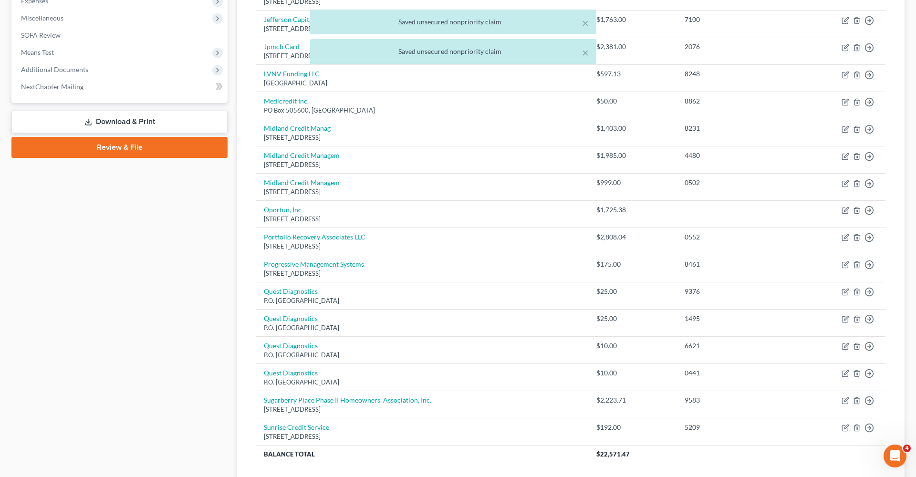
scroll to position [354, 0]
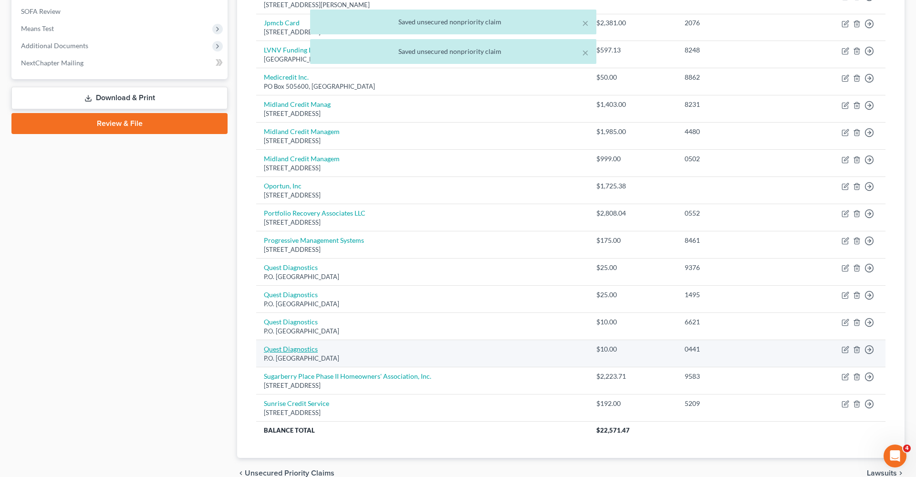
click at [303, 345] on link "Quest Diagnostics" at bounding box center [291, 349] width 54 height 8
select select "36"
select select "9"
select select "1"
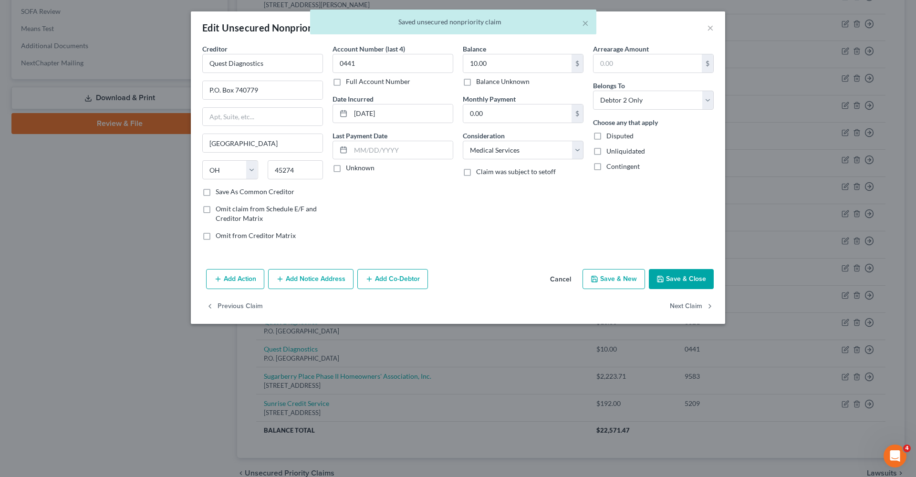
click at [669, 269] on button "Save & Close" at bounding box center [681, 279] width 65 height 20
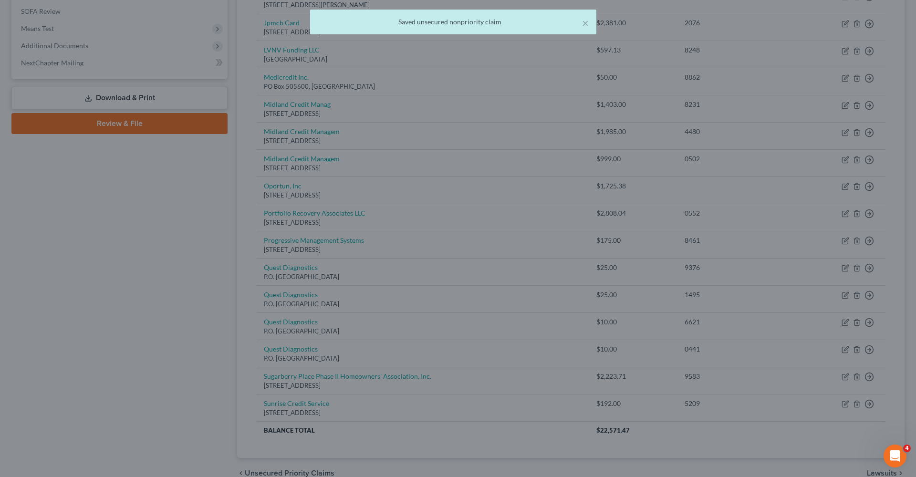
type input "0"
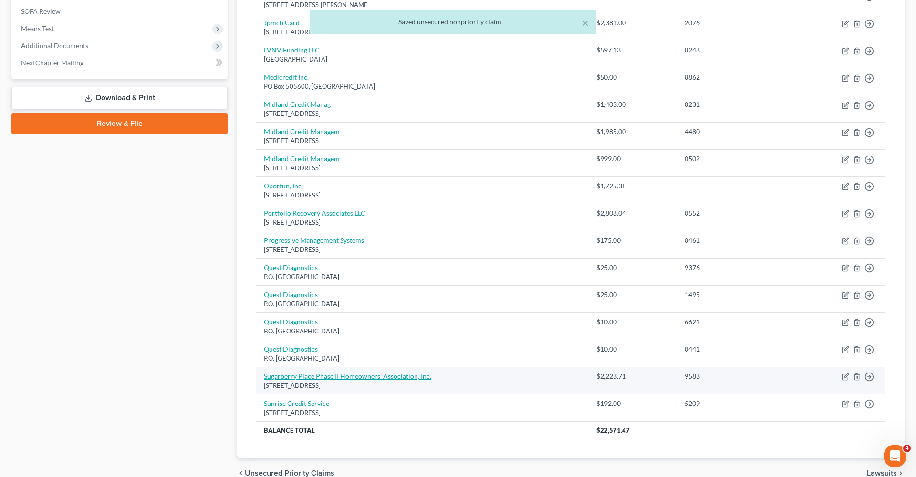
click at [306, 372] on link "Sugarberry Place Phase II Homeowners' Association, Inc." at bounding box center [347, 376] width 167 height 8
select select "45"
select select "14"
select select "2"
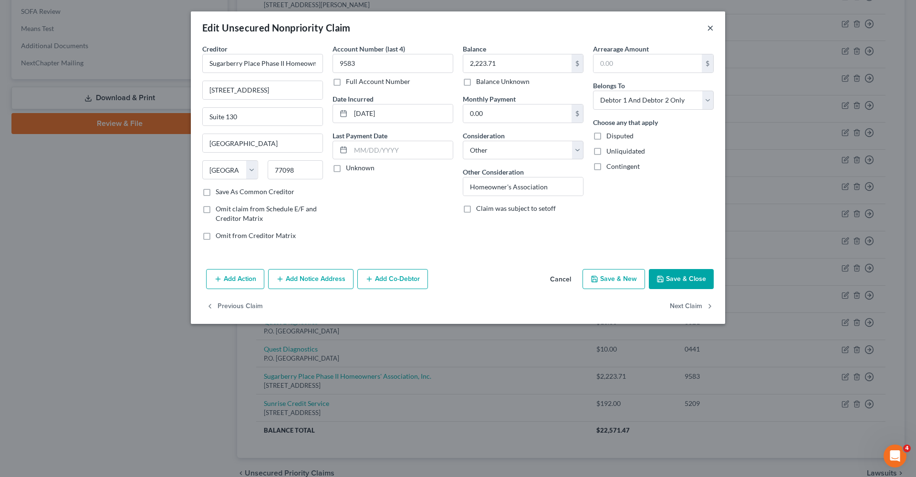
click at [709, 26] on button "×" at bounding box center [710, 27] width 7 height 11
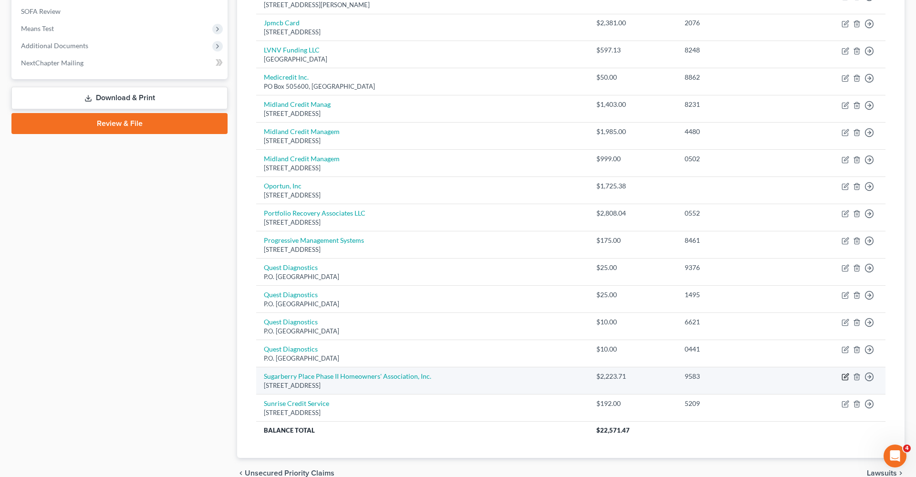
click at [845, 374] on icon "button" at bounding box center [846, 376] width 4 height 4
select select "45"
select select "14"
select select "2"
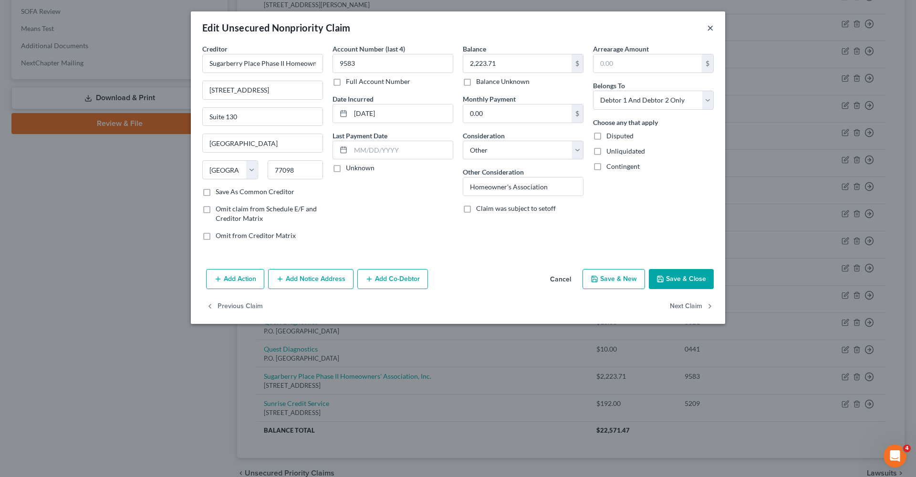
click at [711, 28] on button "×" at bounding box center [710, 27] width 7 height 11
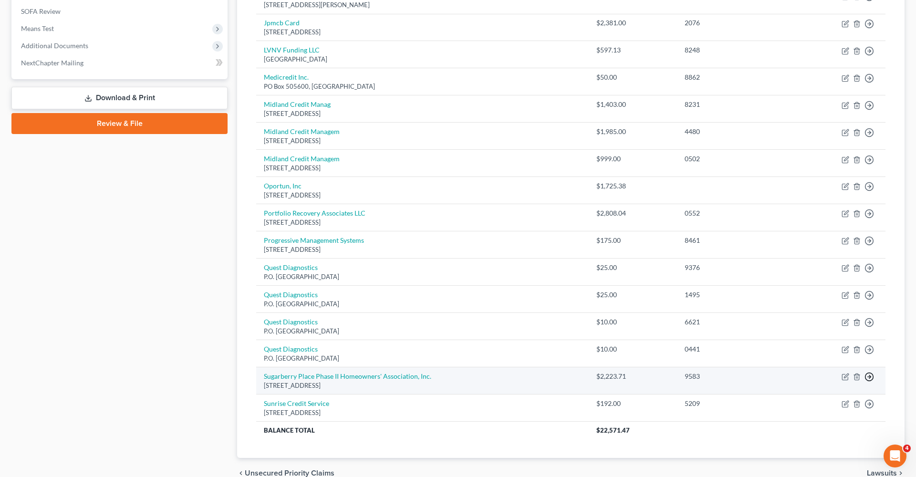
click at [869, 377] on line "button" at bounding box center [868, 377] width 3 height 0
click at [832, 377] on link "Move to D" at bounding box center [825, 384] width 80 height 16
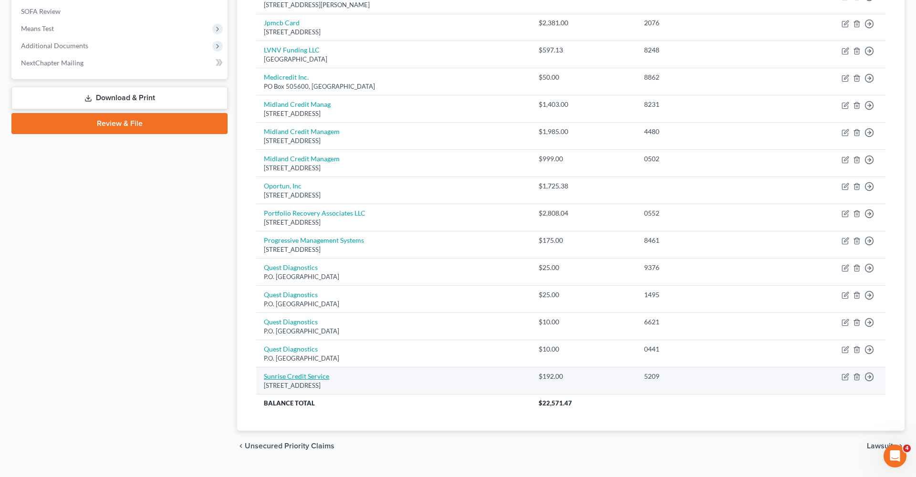
click at [283, 372] on link "Sunrise Credit Service" at bounding box center [296, 376] width 65 height 8
select select "35"
select select "1"
select select "0"
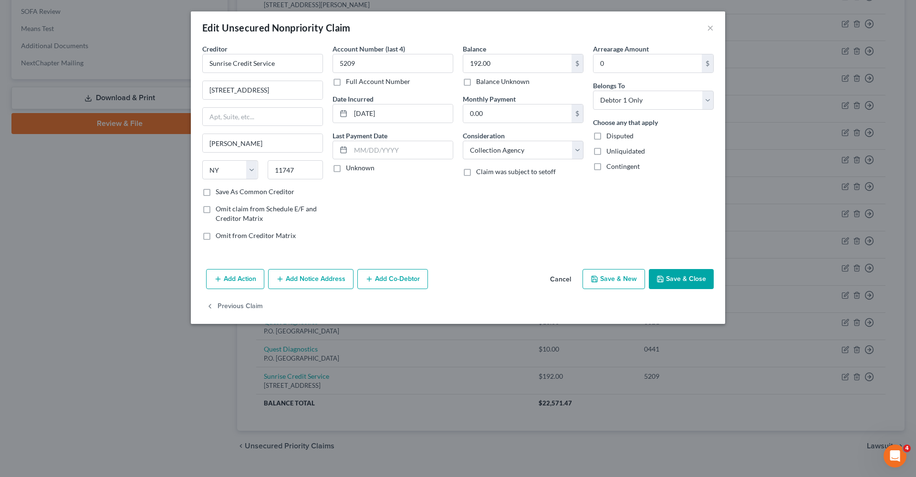
click at [688, 285] on button "Save & Close" at bounding box center [681, 279] width 65 height 20
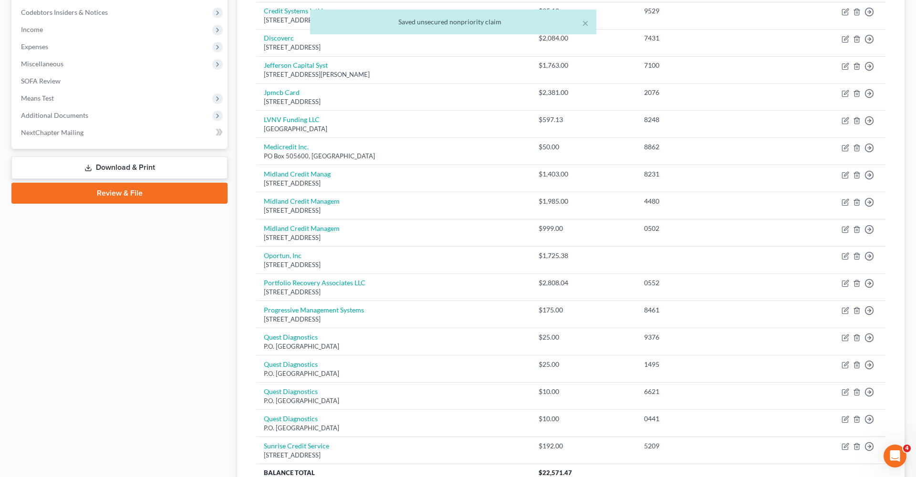
scroll to position [283, 0]
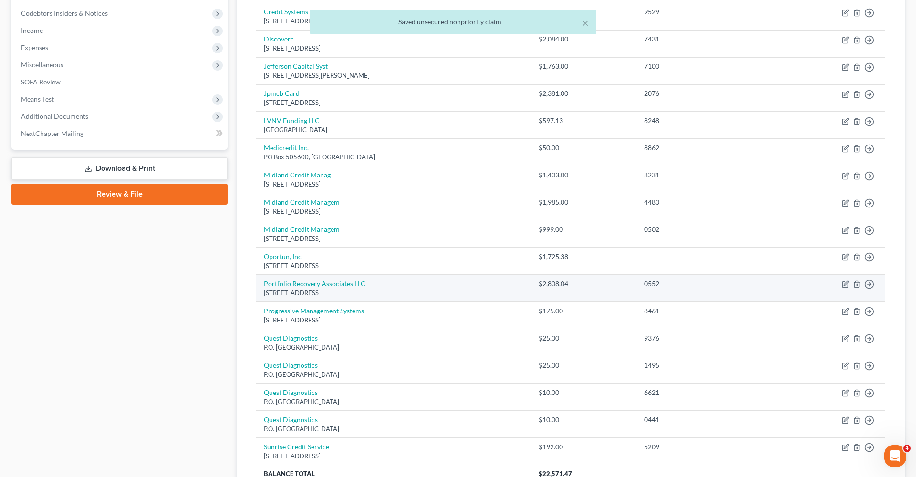
click at [294, 283] on link "Portfolio Recovery Associates LLC" at bounding box center [315, 283] width 102 height 8
select select "45"
select select "1"
select select "0"
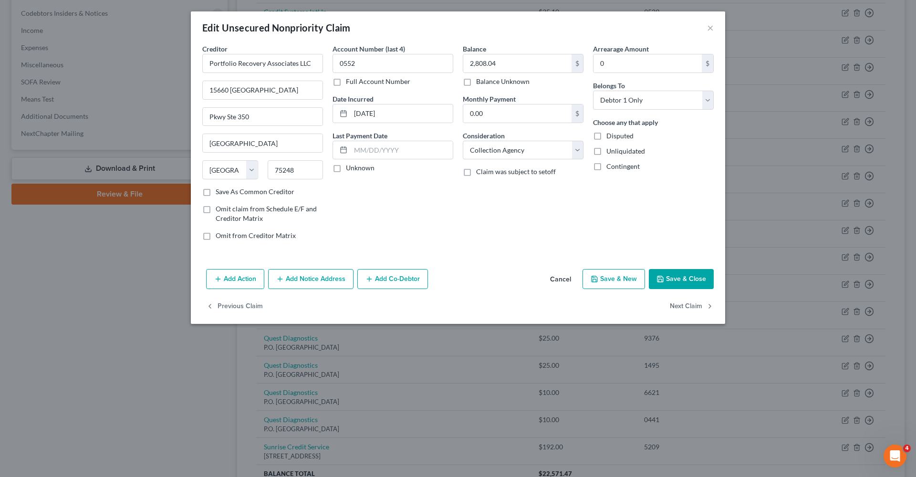
click at [677, 278] on button "Save & Close" at bounding box center [681, 279] width 65 height 20
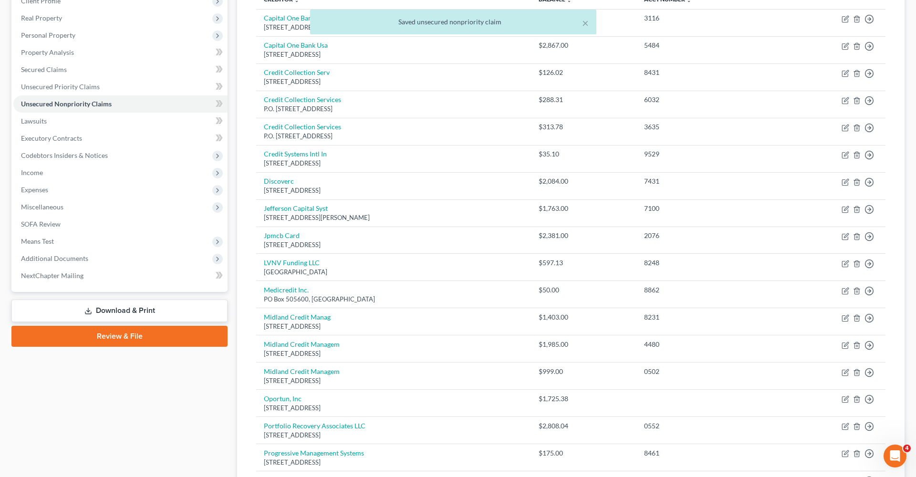
scroll to position [132, 0]
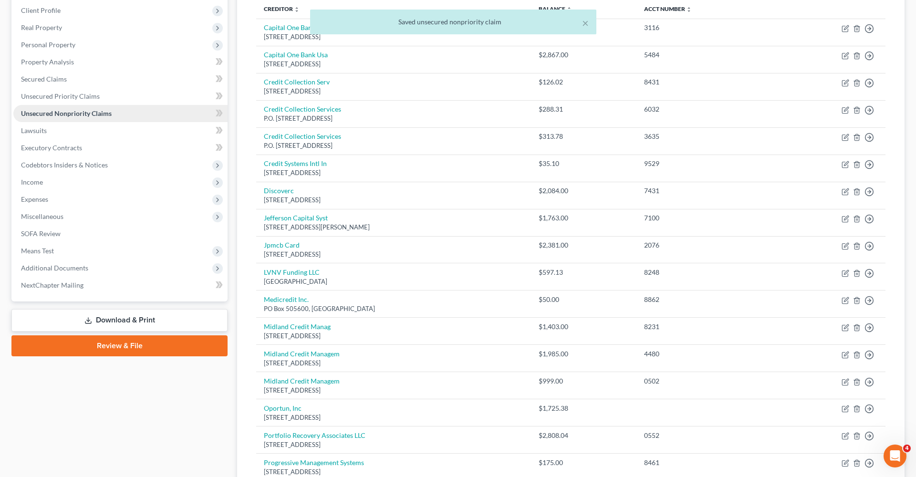
click at [36, 122] on link "Unsecured Nonpriority Claims" at bounding box center [120, 113] width 214 height 17
click at [41, 132] on span "Lawsuits" at bounding box center [34, 130] width 26 height 8
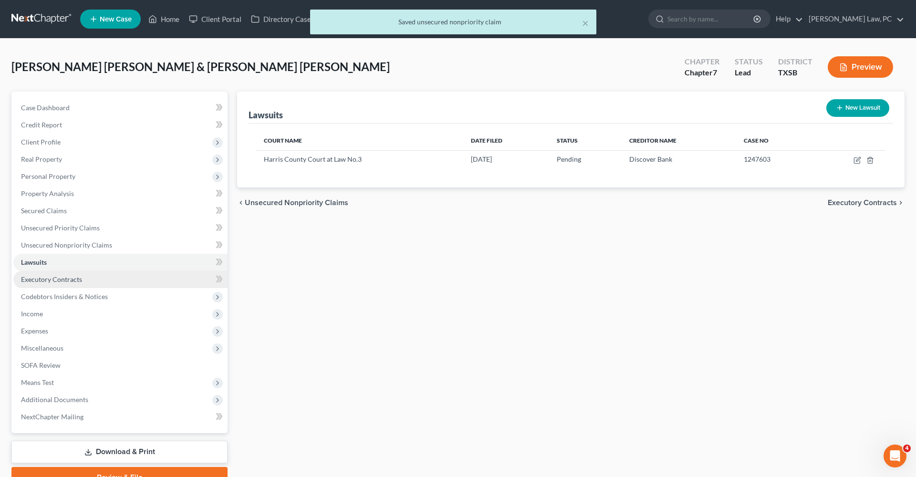
click at [35, 283] on link "Executory Contracts" at bounding box center [120, 279] width 214 height 17
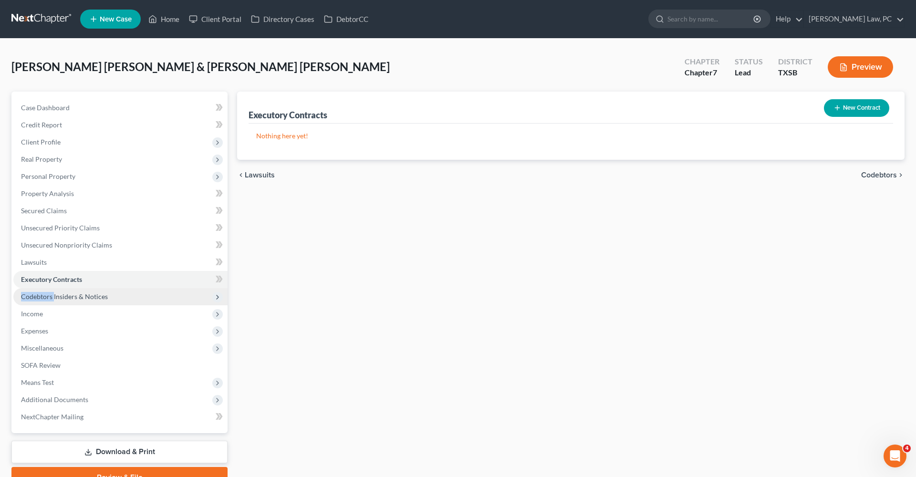
click at [53, 292] on span "Codebtors Insiders & Notices" at bounding box center [120, 296] width 214 height 17
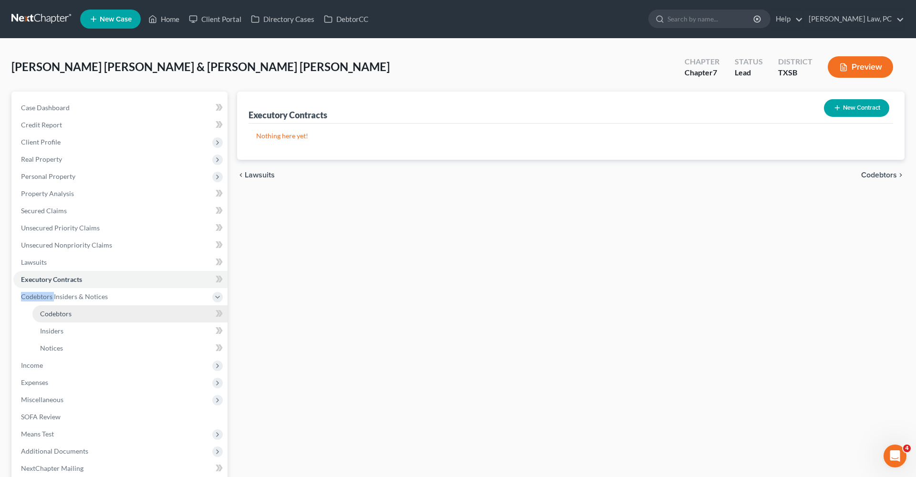
click at [54, 313] on span "Codebtors" at bounding box center [55, 314] width 31 height 8
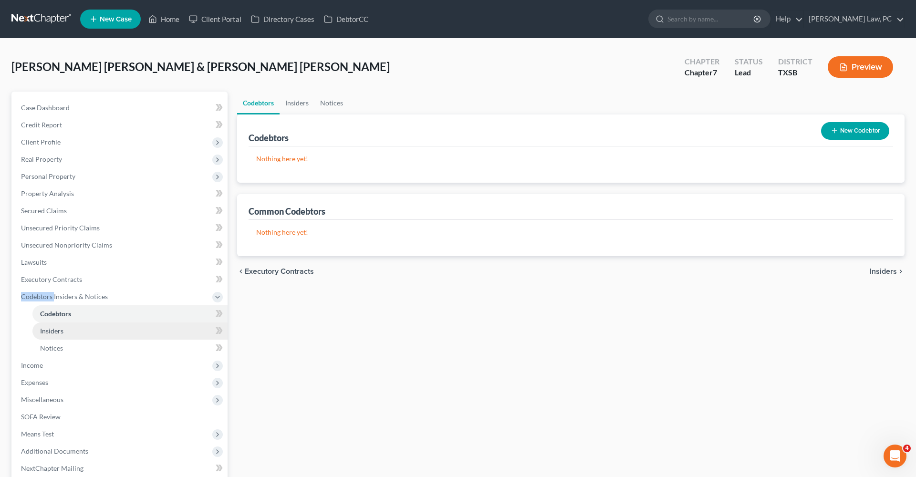
click at [54, 329] on span "Insiders" at bounding box center [51, 331] width 23 height 8
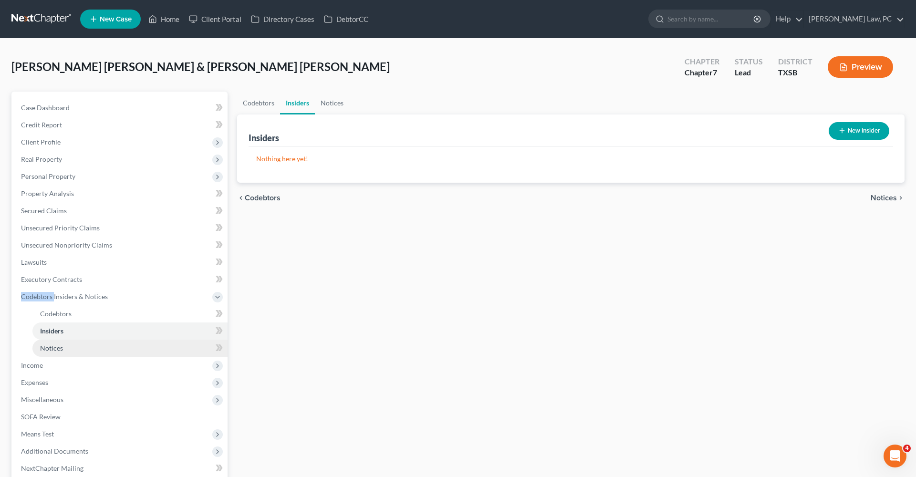
click at [54, 346] on span "Notices" at bounding box center [51, 348] width 23 height 8
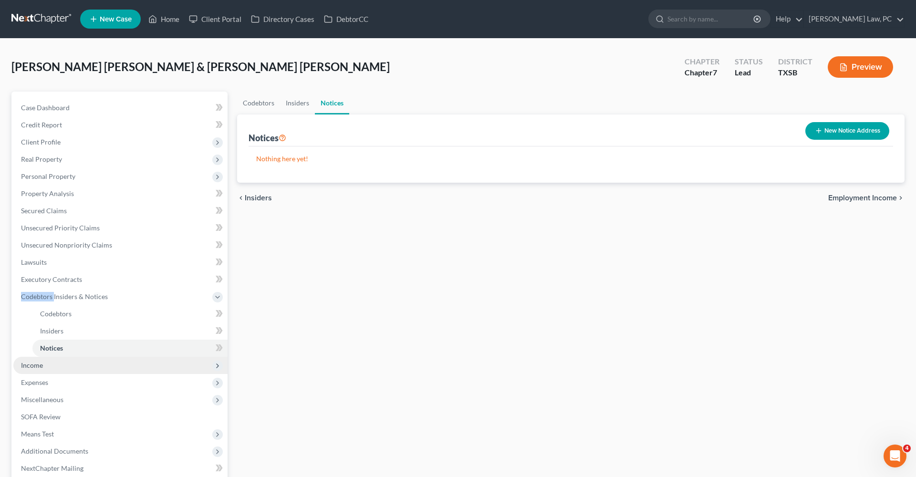
click at [36, 367] on span "Income" at bounding box center [32, 365] width 22 height 8
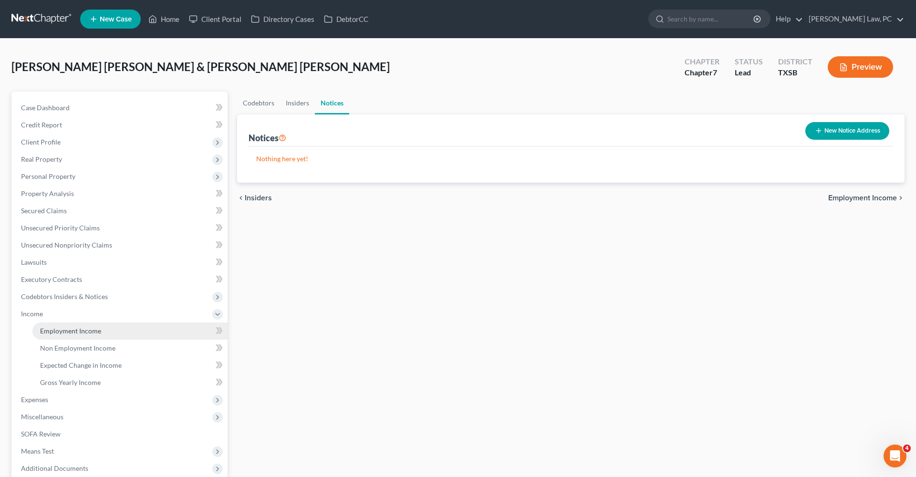
click at [71, 333] on span "Employment Income" at bounding box center [70, 331] width 61 height 8
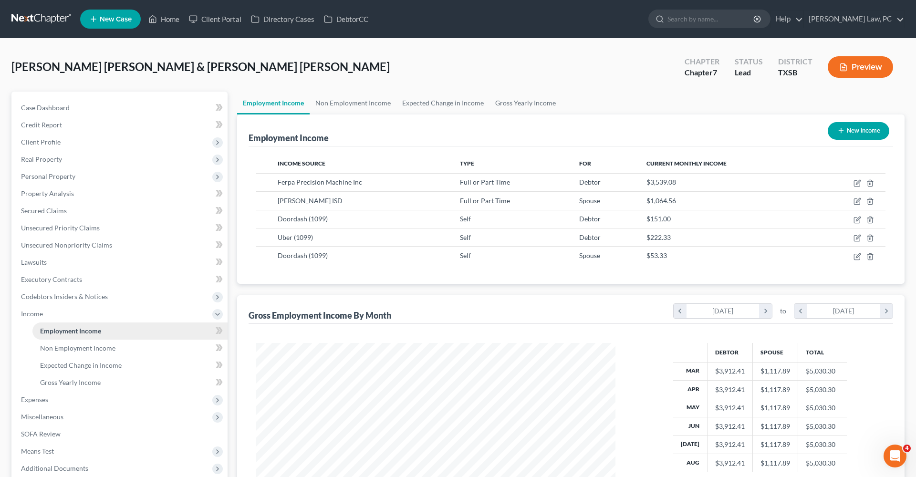
scroll to position [179, 378]
click at [858, 221] on icon "button" at bounding box center [857, 220] width 8 height 8
select select "1"
select select "0"
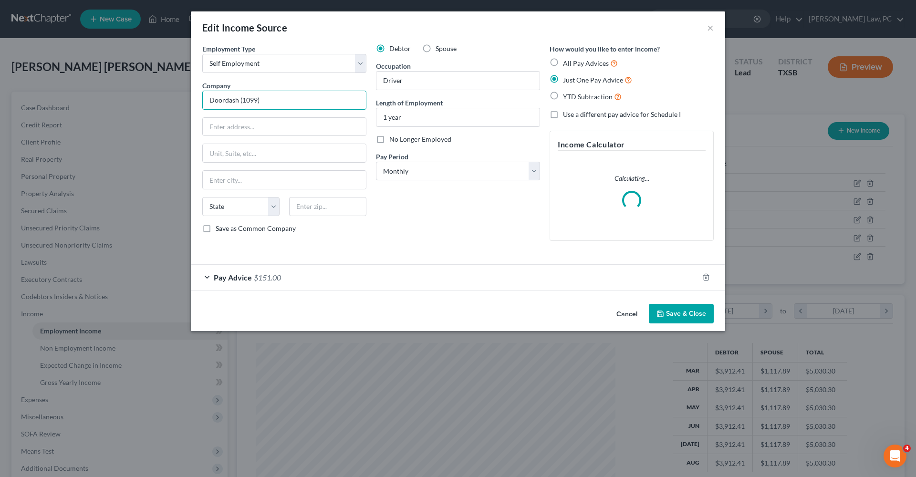
click at [264, 101] on input "Doordash (1099)" at bounding box center [284, 100] width 164 height 19
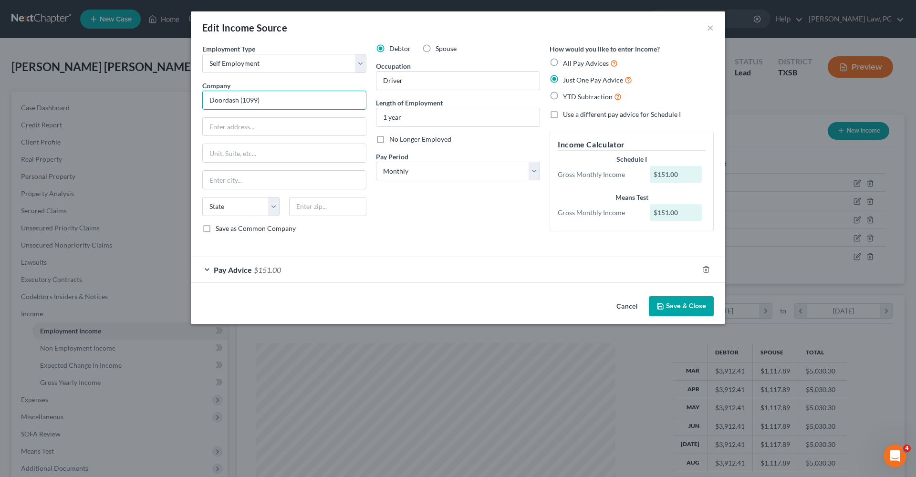
drag, startPoint x: 237, startPoint y: 100, endPoint x: 199, endPoint y: 100, distance: 38.6
click at [199, 100] on div "Employment Type * Select Full or Part Time Employment Self Employment Company *…" at bounding box center [284, 142] width 174 height 197
paste input "303 2nd Street, Suite 800, San Francisco, CA 94107, US"
drag, startPoint x: 326, startPoint y: 130, endPoint x: 344, endPoint y: 130, distance: 18.1
click at [344, 130] on input "303 2nd Street, Suite 800, San Francisco, CA 94107," at bounding box center [284, 127] width 163 height 18
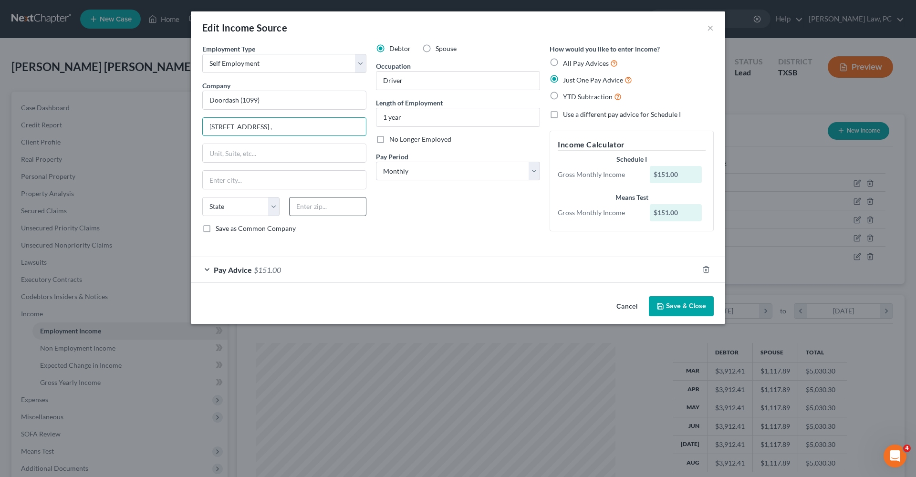
type input "303 2nd Street, Suite 800, San Francisco, CA ,"
paste input "94107"
type input "94107"
type input "San Francisco"
select select "4"
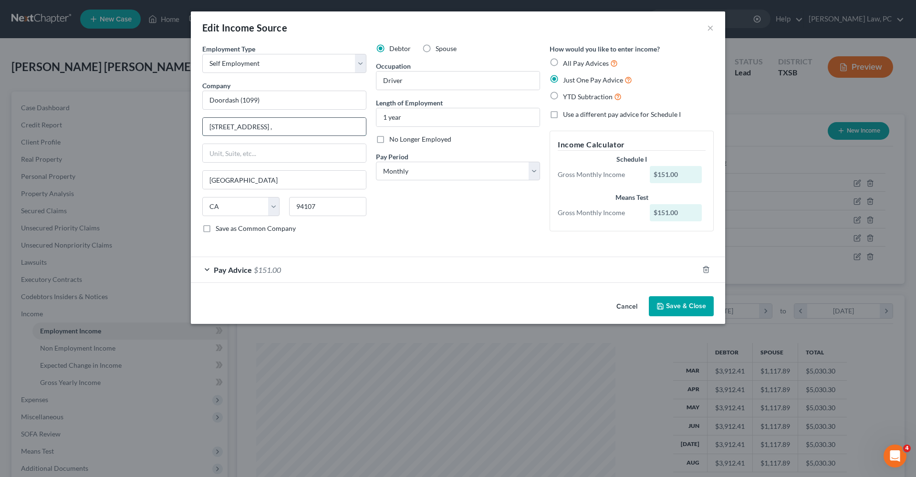
drag, startPoint x: 341, startPoint y: 130, endPoint x: 297, endPoint y: 129, distance: 44.8
click at [297, 129] on input "303 2nd Street, Suite 800, San Francisco, CA ," at bounding box center [284, 127] width 163 height 18
drag, startPoint x: 286, startPoint y: 129, endPoint x: 257, endPoint y: 128, distance: 29.1
click at [257, 128] on input "303 2nd Street, Suite 800" at bounding box center [284, 127] width 163 height 18
type input "303 2nd Street,"
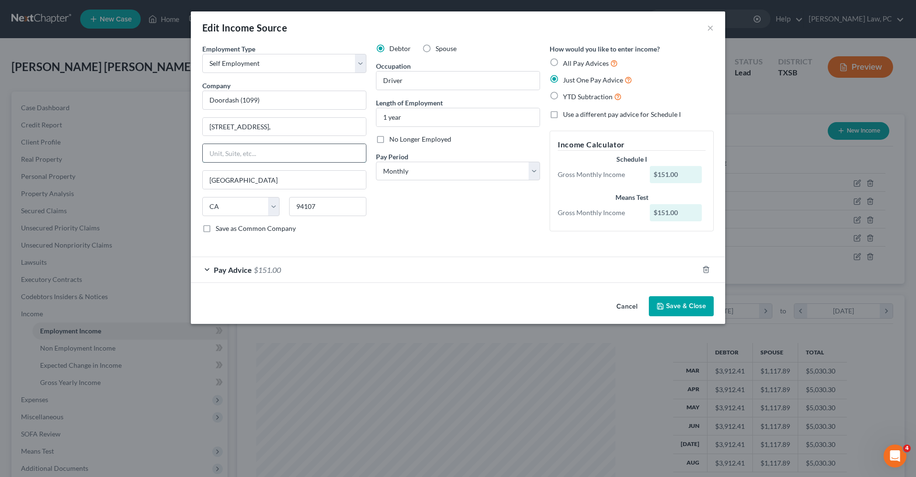
paste input "Suite 800"
type input "Suite 800"
click at [265, 124] on input "303 2nd Street," at bounding box center [284, 127] width 163 height 18
type input "303 2nd Street"
click at [690, 304] on button "Save & Close" at bounding box center [681, 306] width 65 height 20
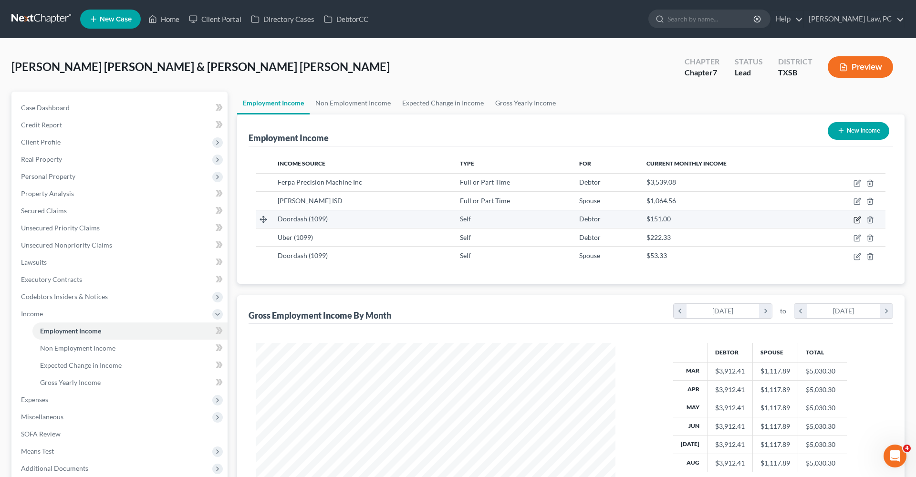
click at [859, 218] on icon "button" at bounding box center [858, 219] width 4 height 4
select select "1"
select select "4"
select select "0"
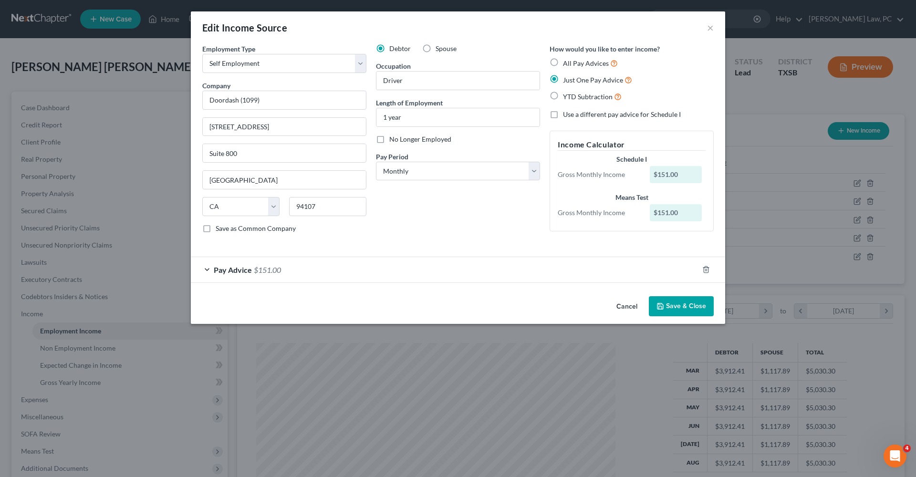
click at [237, 231] on span "Save as Common Company" at bounding box center [256, 228] width 80 height 8
click at [226, 230] on input "Save as Common Company" at bounding box center [222, 227] width 6 height 6
checkbox input "true"
click at [690, 310] on button "Save & Close" at bounding box center [681, 306] width 65 height 20
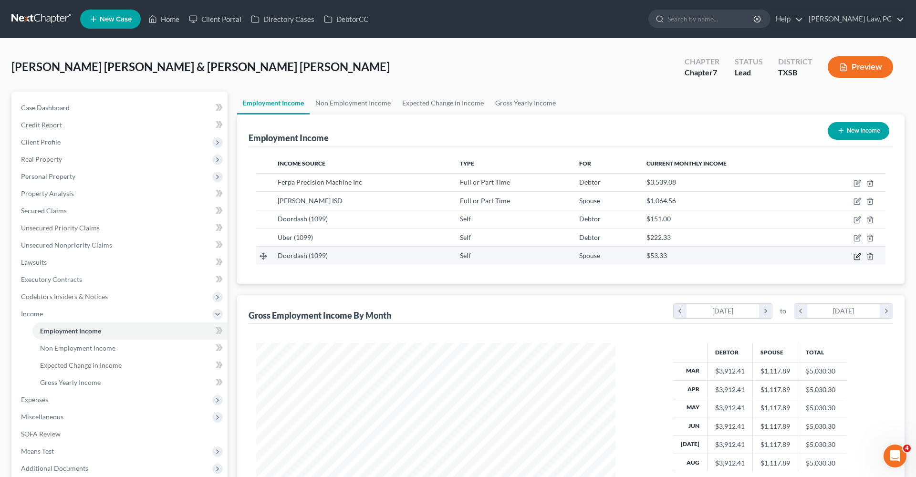
click at [859, 255] on icon "button" at bounding box center [858, 255] width 4 height 4
select select "1"
select select "0"
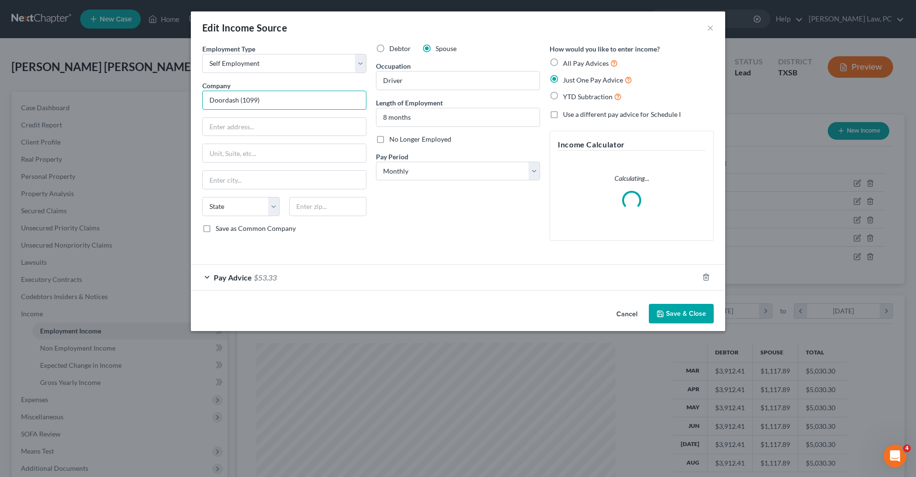
click at [279, 98] on input "Doordash (1099)" at bounding box center [284, 100] width 164 height 19
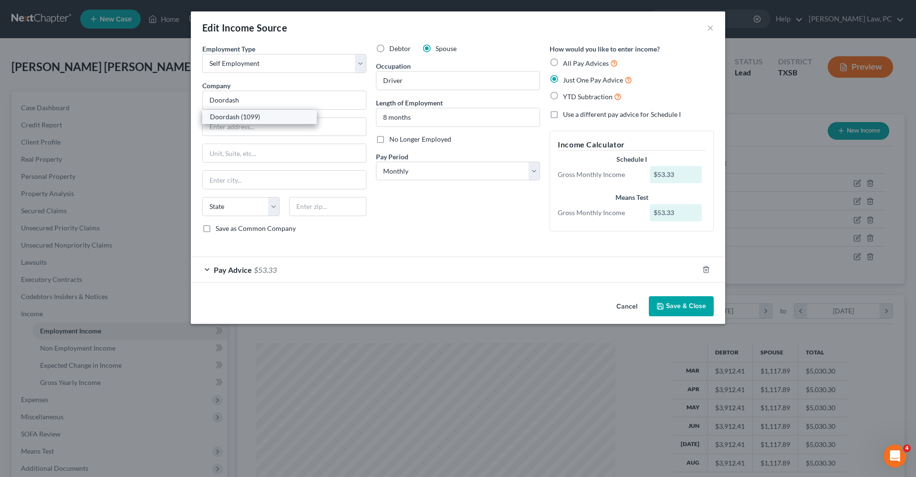
click at [246, 118] on div "Doordash (1099)" at bounding box center [259, 117] width 99 height 10
type input "Doordash (1099)"
type input "303 2nd Street"
type input "Suite 800"
type input "San Francisco"
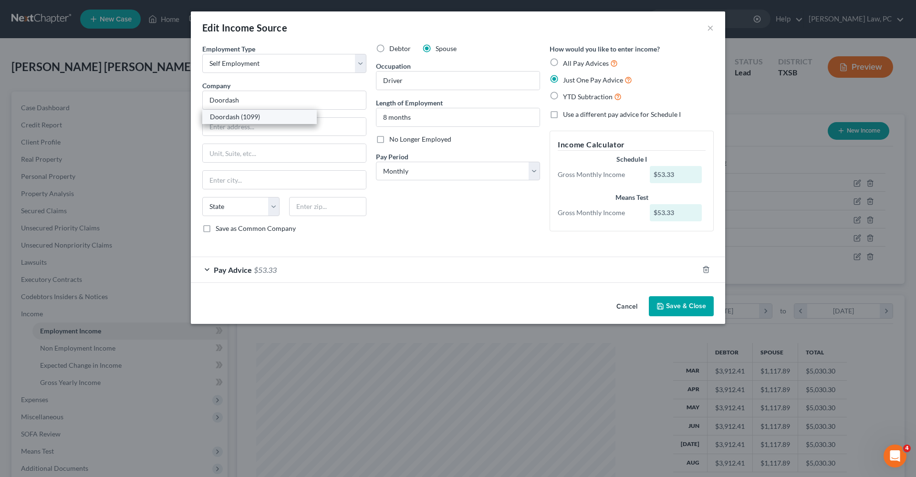
select select "4"
type input "94107"
click at [682, 306] on button "Save & Close" at bounding box center [681, 306] width 65 height 20
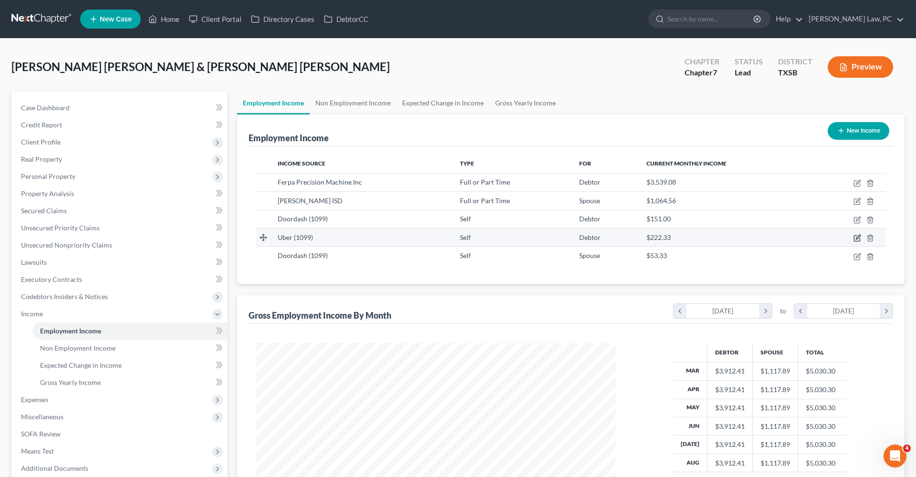
click at [856, 237] on icon "button" at bounding box center [857, 238] width 8 height 8
select select "1"
select select "4"
select select "0"
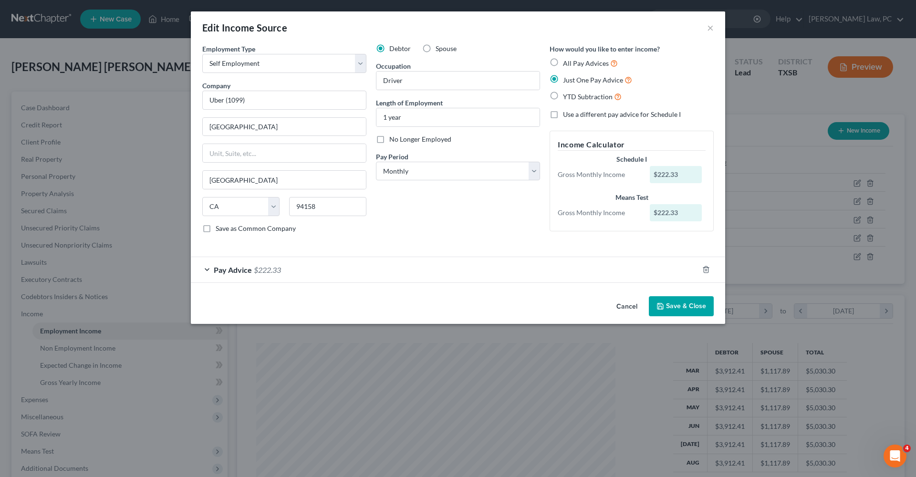
click at [216, 229] on label "Save as Common Company" at bounding box center [256, 229] width 80 height 10
click at [219, 229] on input "Save as Common Company" at bounding box center [222, 227] width 6 height 6
checkbox input "true"
click at [671, 304] on button "Save & Close" at bounding box center [681, 306] width 65 height 20
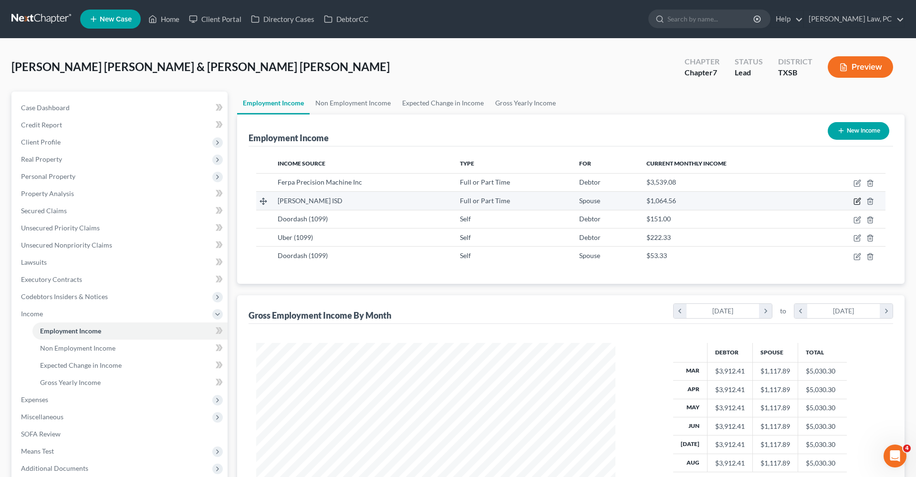
click at [856, 204] on icon "button" at bounding box center [857, 201] width 8 height 8
select select "0"
select select "45"
select select "1"
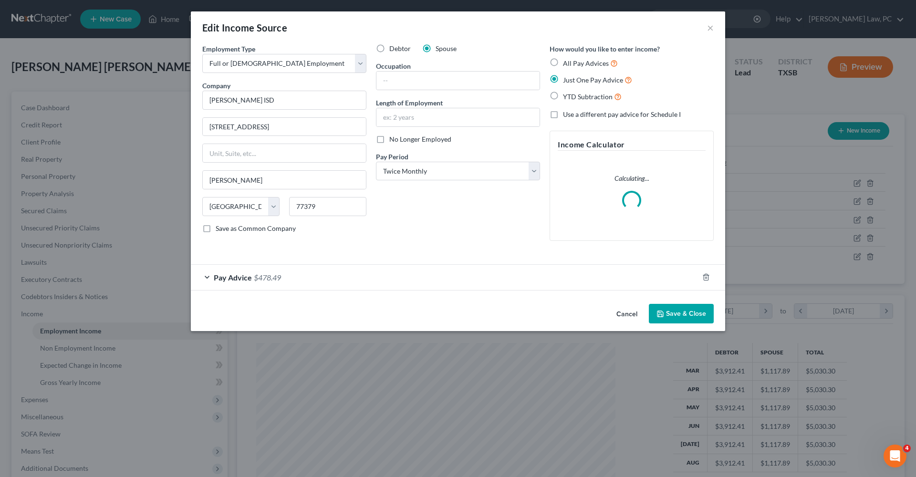
click at [685, 313] on button "Save & Close" at bounding box center [681, 314] width 65 height 20
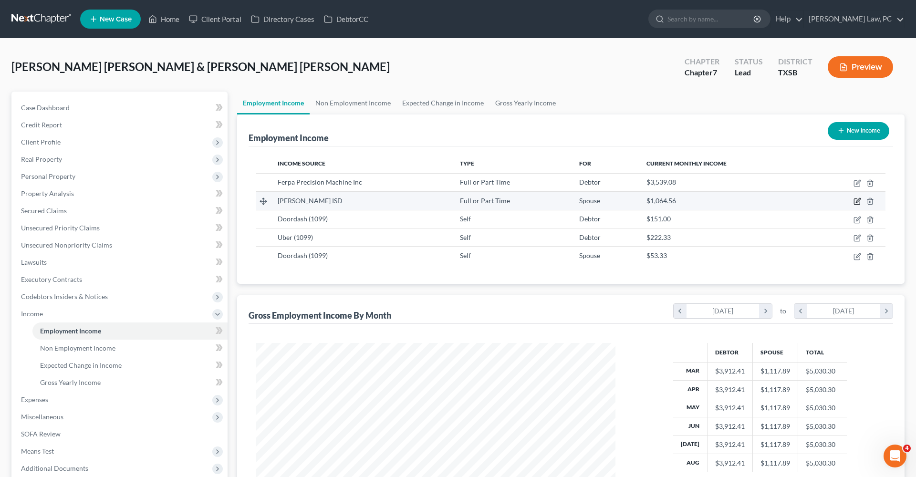
click at [856, 200] on icon "button" at bounding box center [857, 201] width 8 height 8
select select "0"
select select "45"
select select "1"
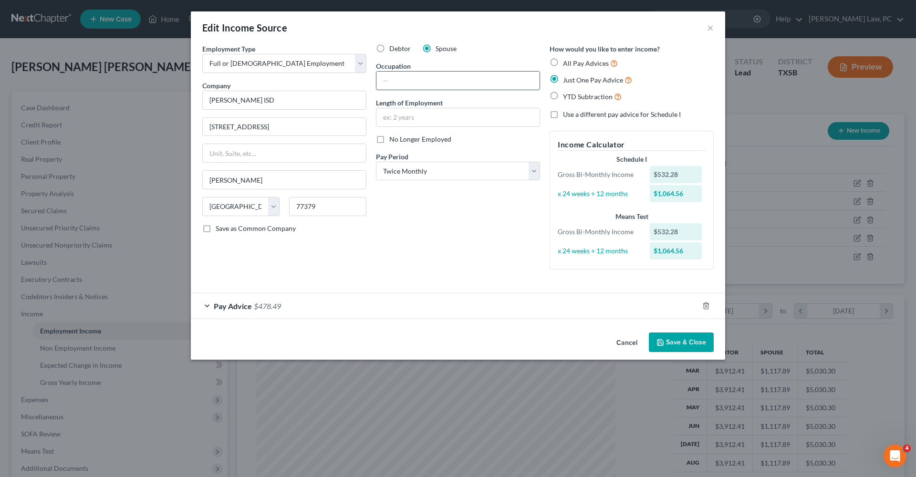
click at [398, 81] on input "text" at bounding box center [457, 81] width 163 height 18
type input "Food Service"
click at [690, 337] on button "Save & Close" at bounding box center [681, 342] width 65 height 20
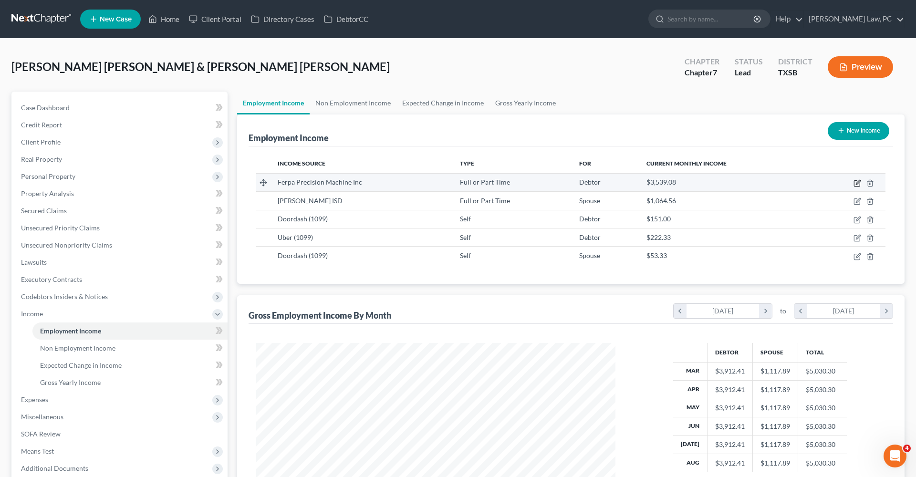
click at [855, 183] on icon "button" at bounding box center [857, 183] width 8 height 8
select select "0"
select select "45"
select select "3"
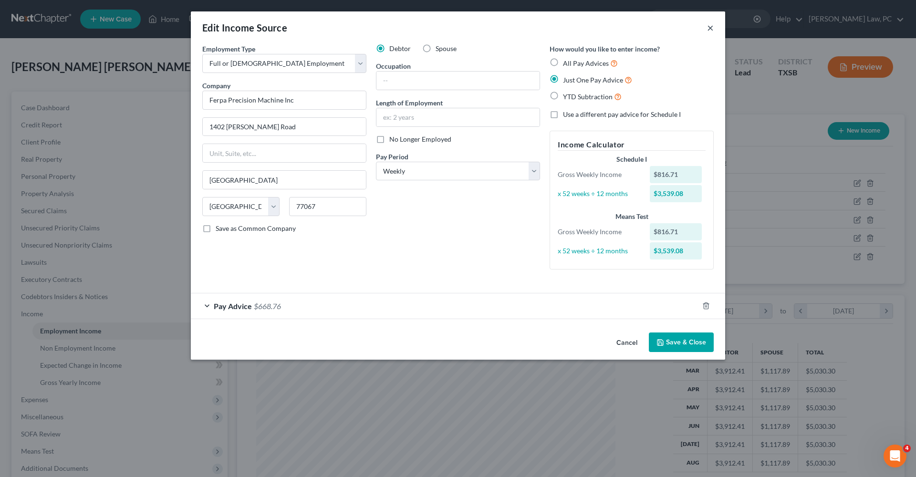
click at [710, 29] on button "×" at bounding box center [710, 27] width 7 height 11
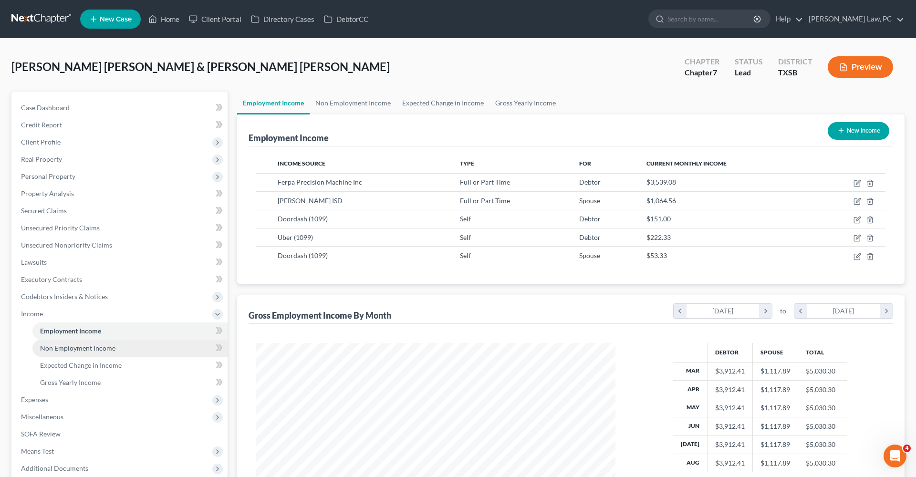
click at [51, 351] on span "Non Employment Income" at bounding box center [77, 348] width 75 height 8
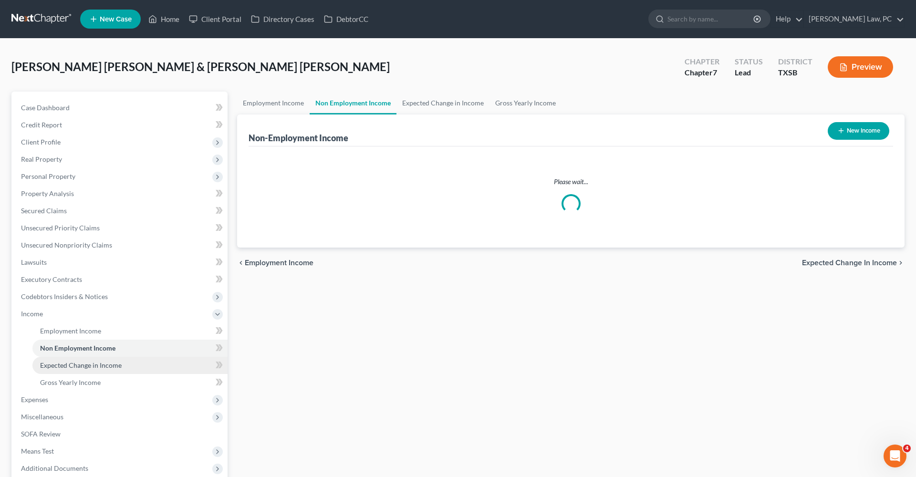
click at [79, 369] on span "Expected Change in Income" at bounding box center [81, 365] width 82 height 8
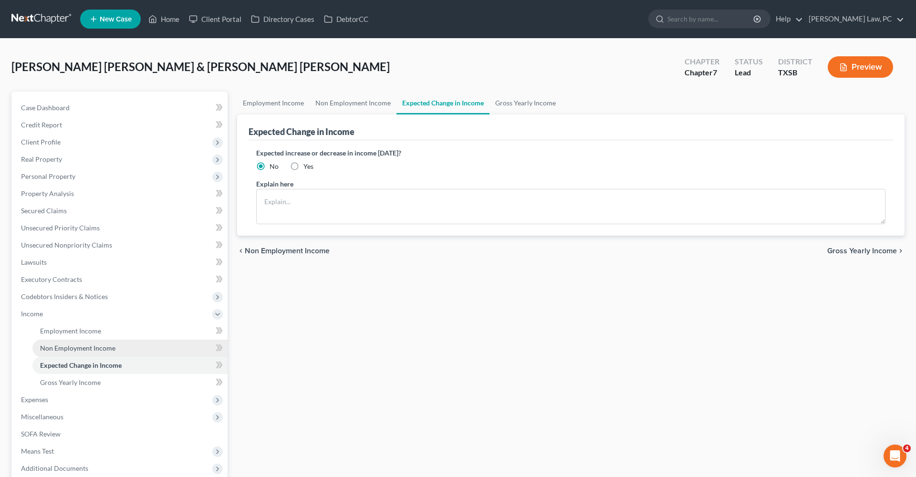
click at [59, 347] on span "Non Employment Income" at bounding box center [77, 348] width 75 height 8
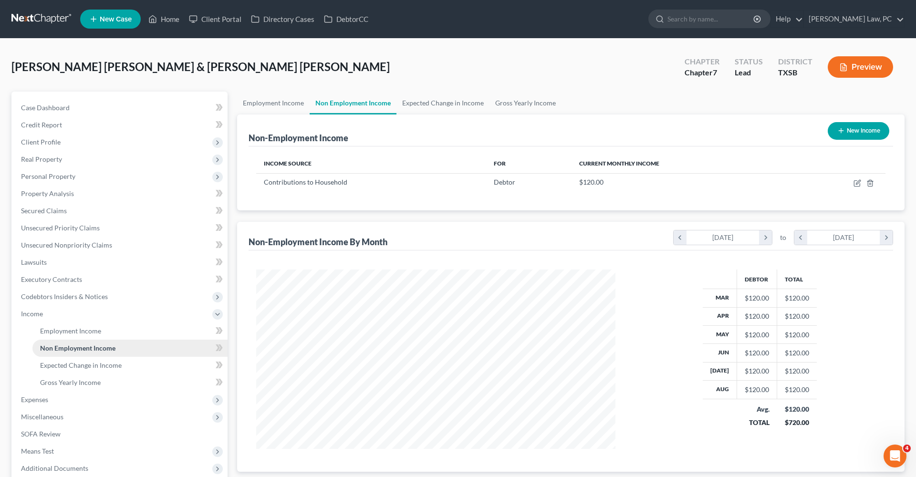
scroll to position [179, 378]
click at [857, 183] on icon "button" at bounding box center [858, 182] width 4 height 4
select select "8"
select select "0"
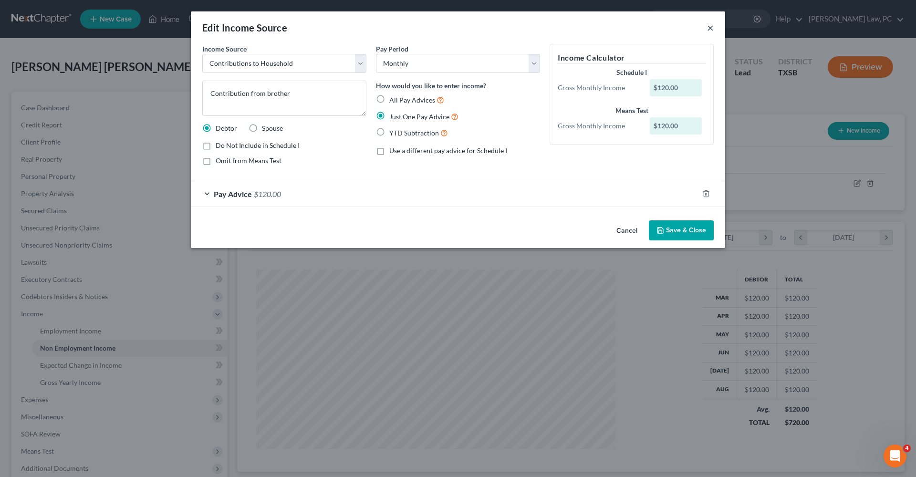
click at [712, 25] on button "×" at bounding box center [710, 27] width 7 height 11
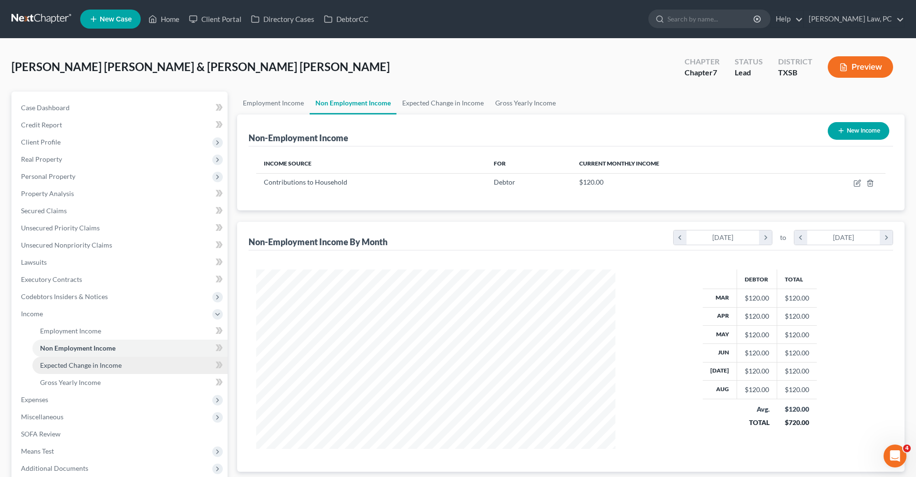
click at [90, 368] on span "Expected Change in Income" at bounding box center [81, 365] width 82 height 8
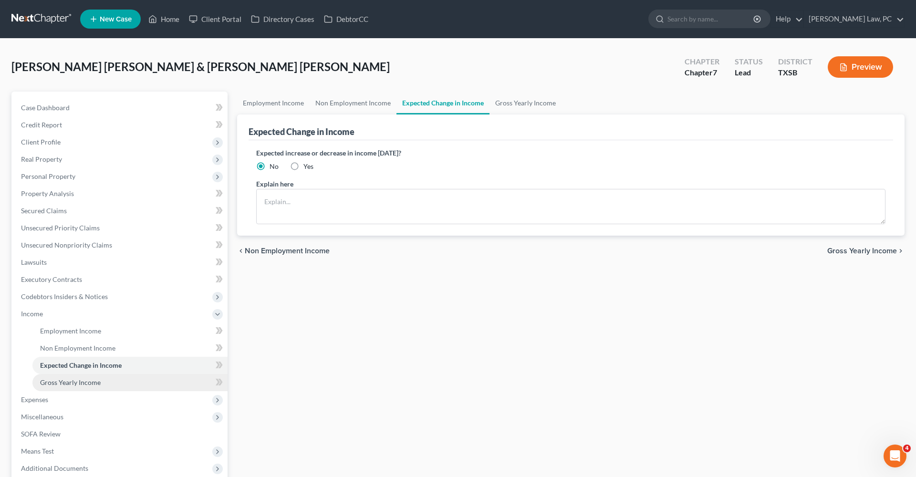
click at [90, 381] on span "Gross Yearly Income" at bounding box center [70, 382] width 61 height 8
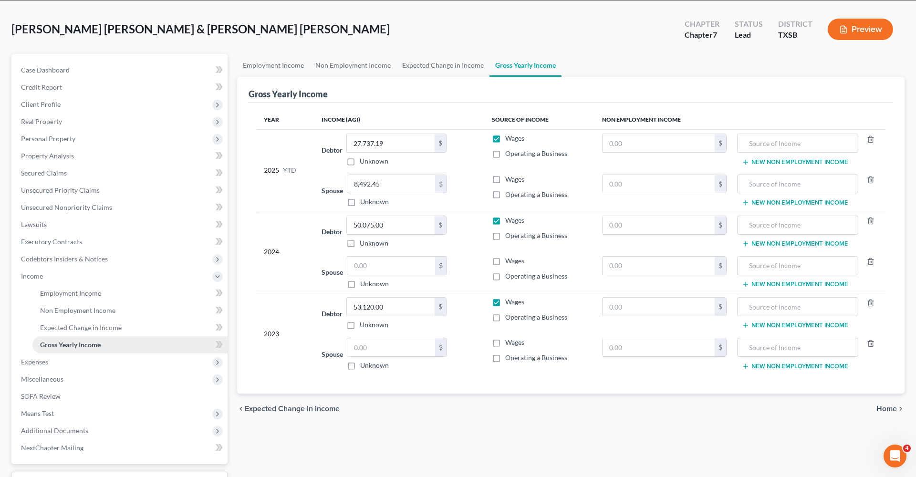
scroll to position [49, 0]
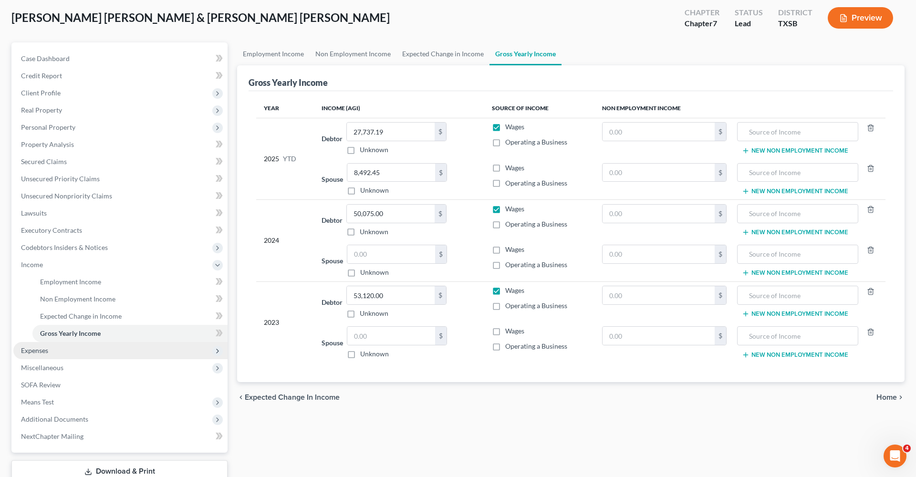
click at [28, 352] on span "Expenses" at bounding box center [34, 350] width 27 height 8
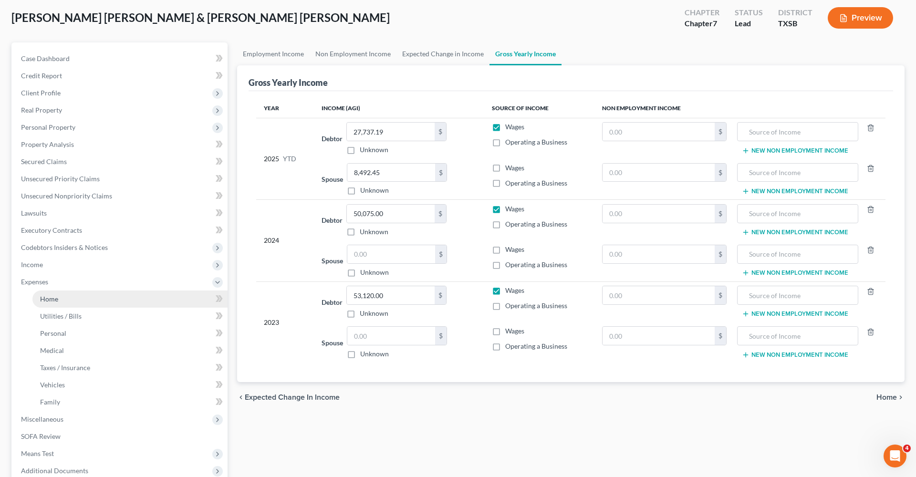
click at [53, 302] on span "Home" at bounding box center [49, 299] width 18 height 8
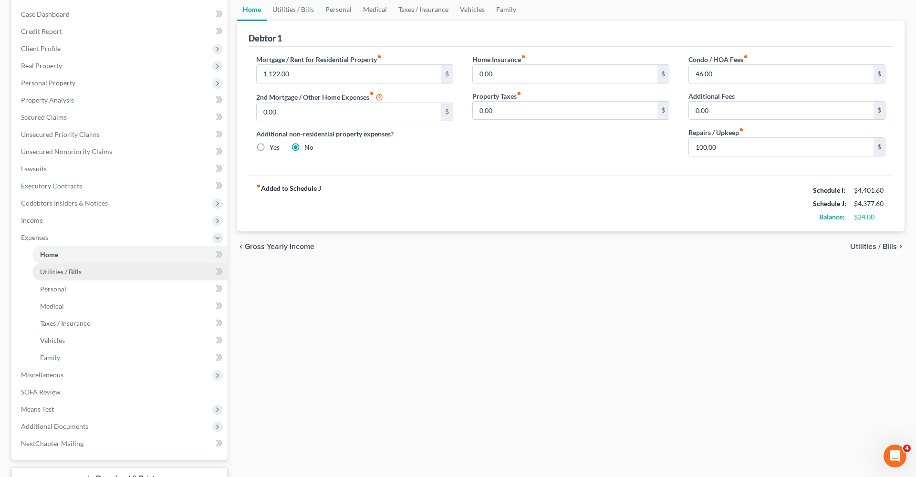
scroll to position [114, 0]
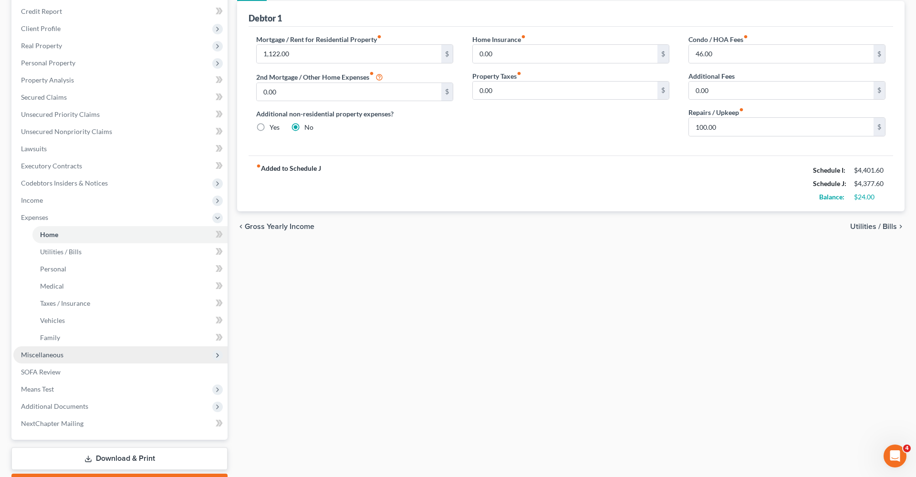
click at [52, 356] on span "Miscellaneous" at bounding box center [42, 355] width 42 height 8
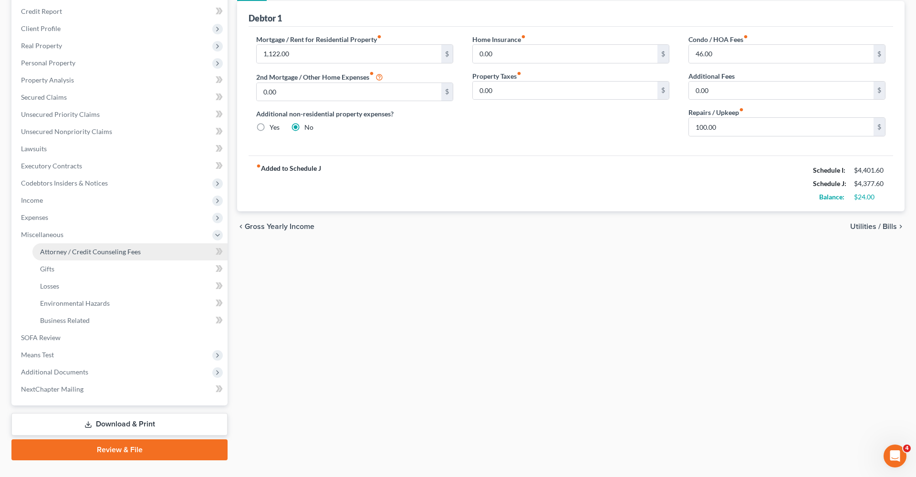
click at [52, 253] on span "Attorney / Credit Counseling Fees" at bounding box center [90, 252] width 101 height 8
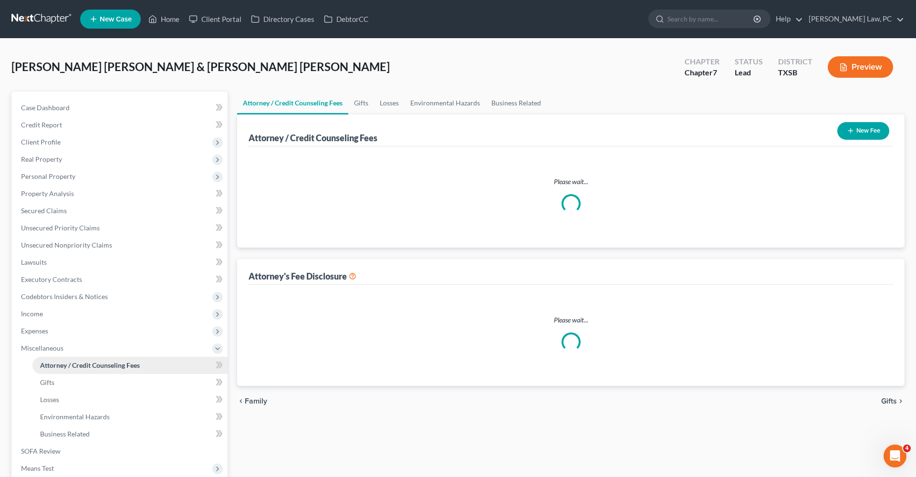
select select "4"
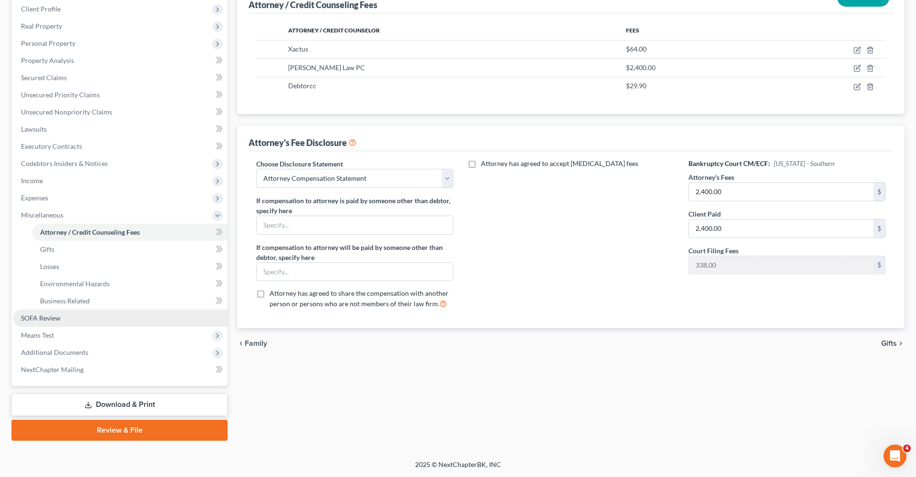
click at [32, 321] on span "SOFA Review" at bounding box center [41, 318] width 40 height 8
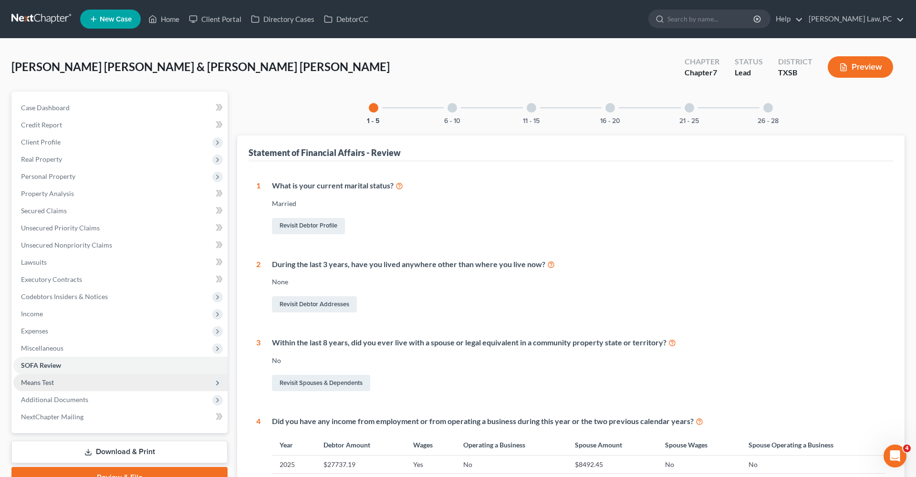
click at [39, 376] on span "Means Test" at bounding box center [120, 382] width 214 height 17
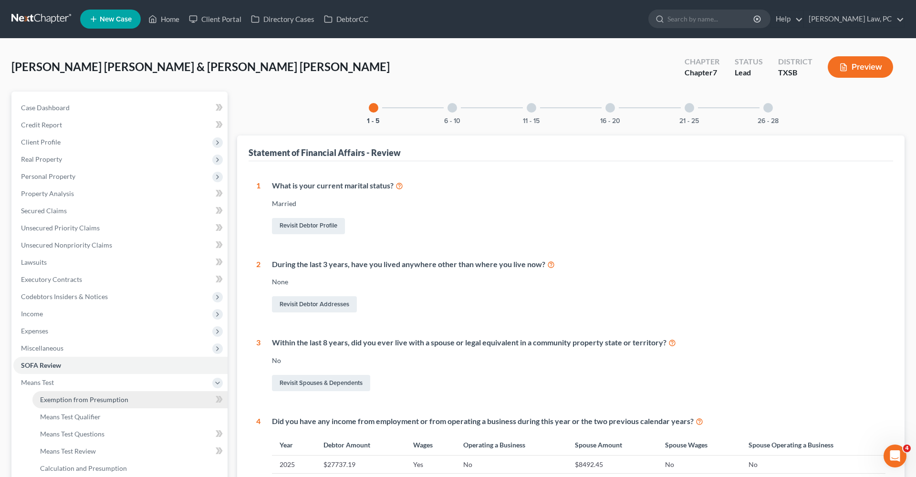
click at [58, 393] on link "Exemption from Presumption" at bounding box center [129, 399] width 195 height 17
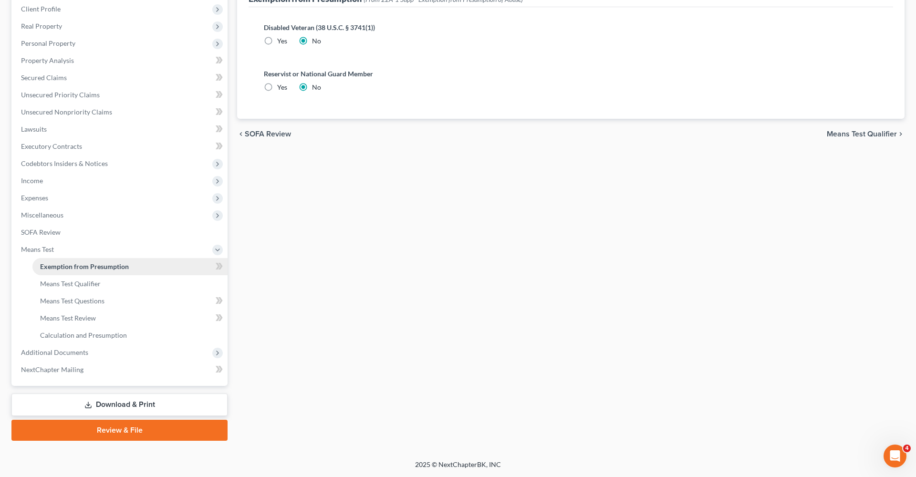
scroll to position [133, 0]
click at [60, 283] on span "Means Test Qualifier" at bounding box center [70, 283] width 61 height 8
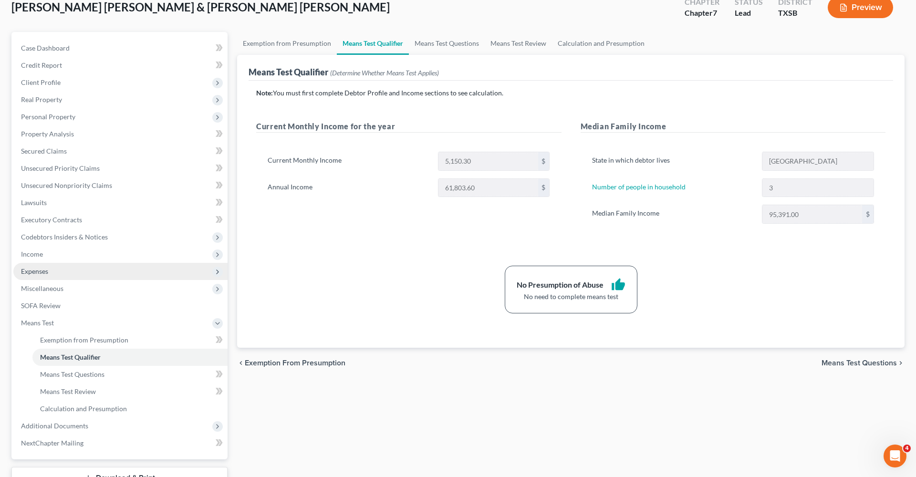
scroll to position [75, 0]
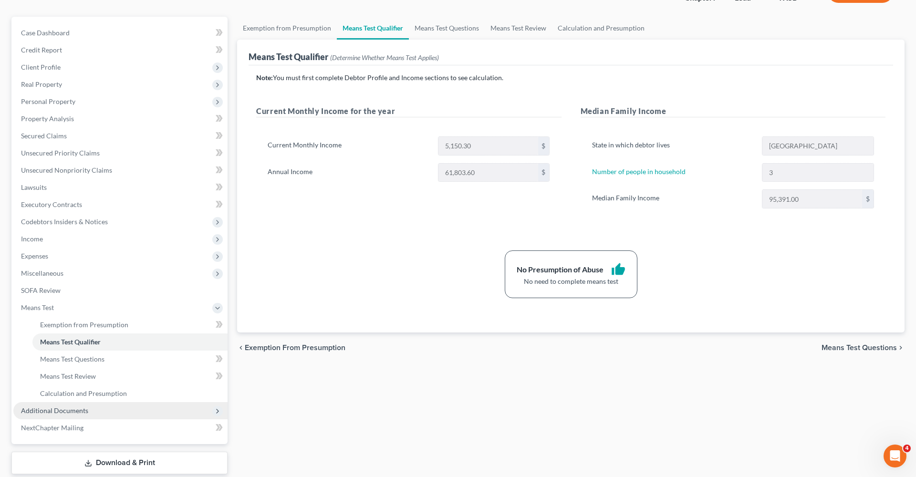
click at [67, 413] on span "Additional Documents" at bounding box center [54, 410] width 67 height 8
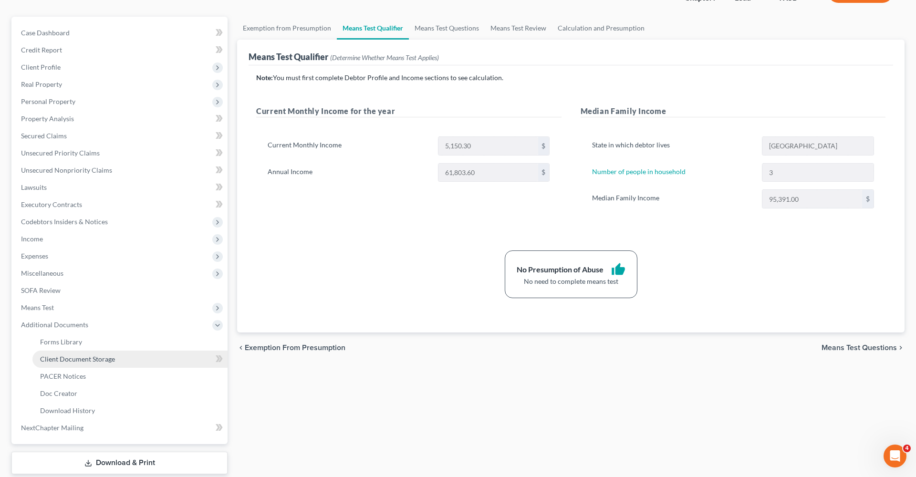
click at [71, 357] on span "Client Document Storage" at bounding box center [77, 359] width 75 height 8
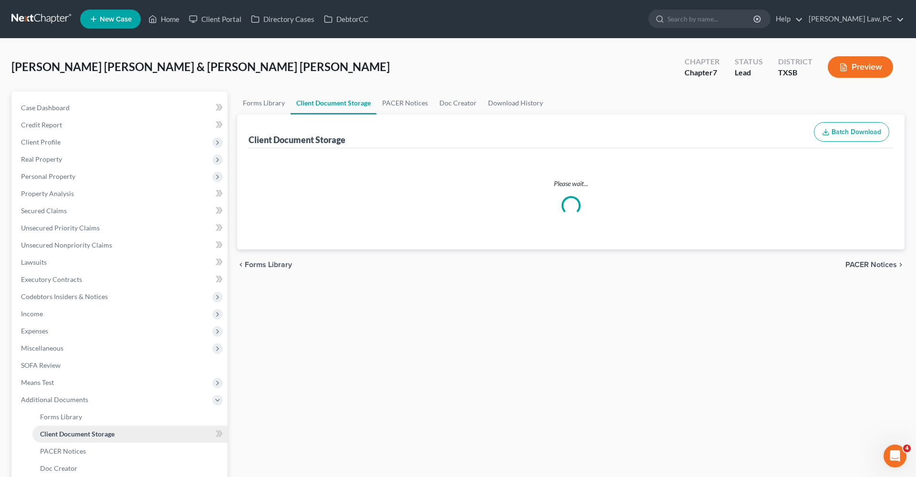
select select "39"
select select "8"
select select "39"
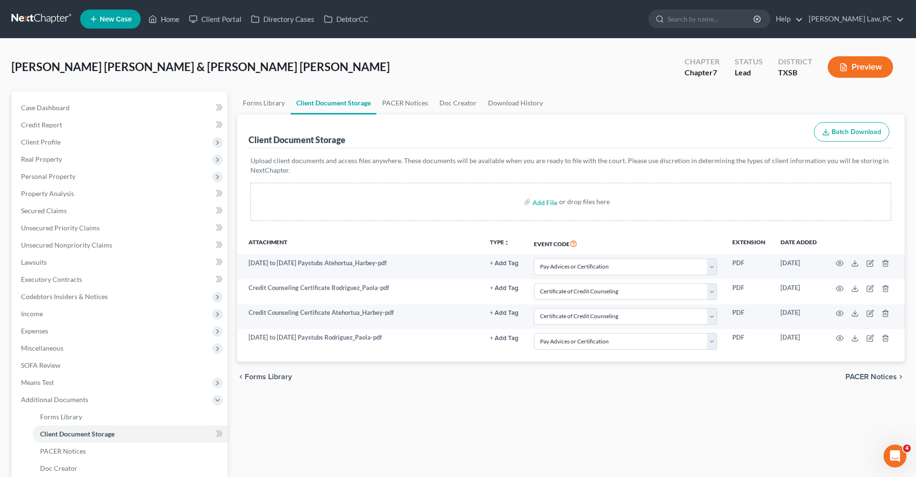
click at [25, 20] on link at bounding box center [41, 18] width 61 height 17
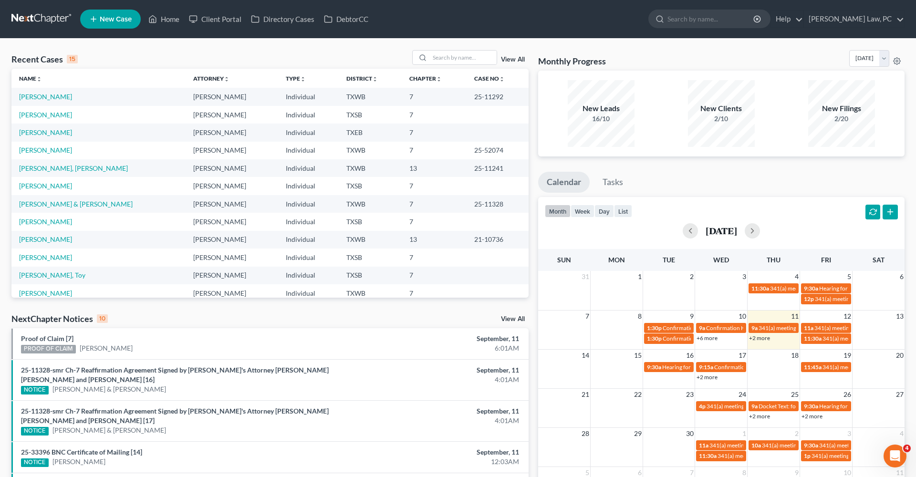
click at [342, 29] on ul "New Case Home Client Portal Directory Cases DebtorCC - No Result - See all resu…" at bounding box center [492, 19] width 824 height 25
click at [347, 24] on link "DebtorCC" at bounding box center [346, 18] width 54 height 17
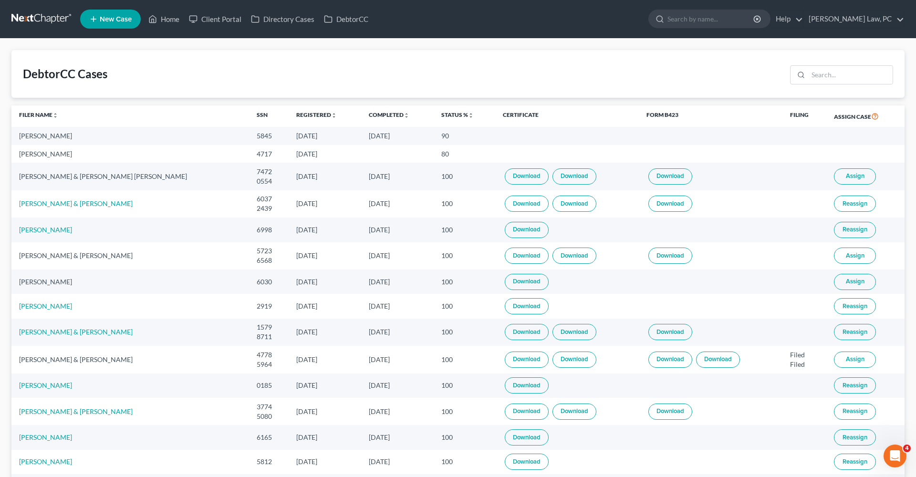
click at [505, 258] on link "Download" at bounding box center [527, 256] width 44 height 16
click at [558, 255] on link "Download" at bounding box center [574, 256] width 44 height 16
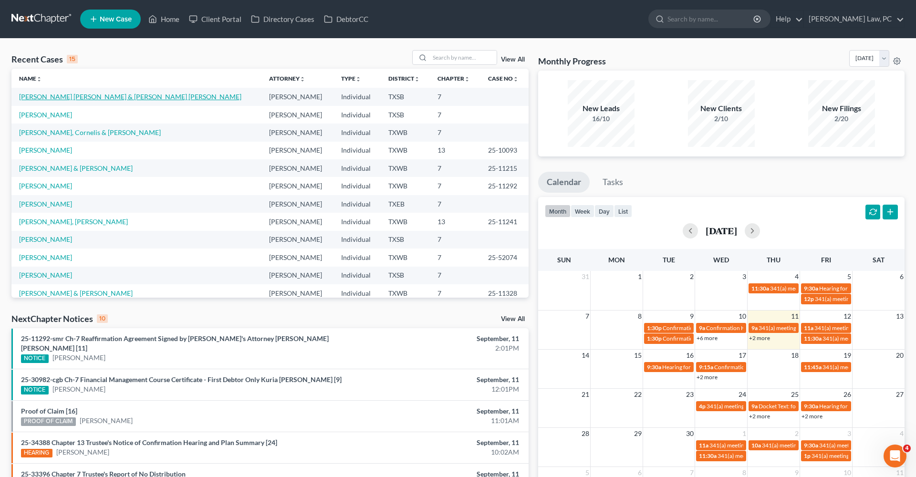
click at [47, 99] on link "[PERSON_NAME] [PERSON_NAME] & [PERSON_NAME] [PERSON_NAME]" at bounding box center [130, 97] width 222 height 8
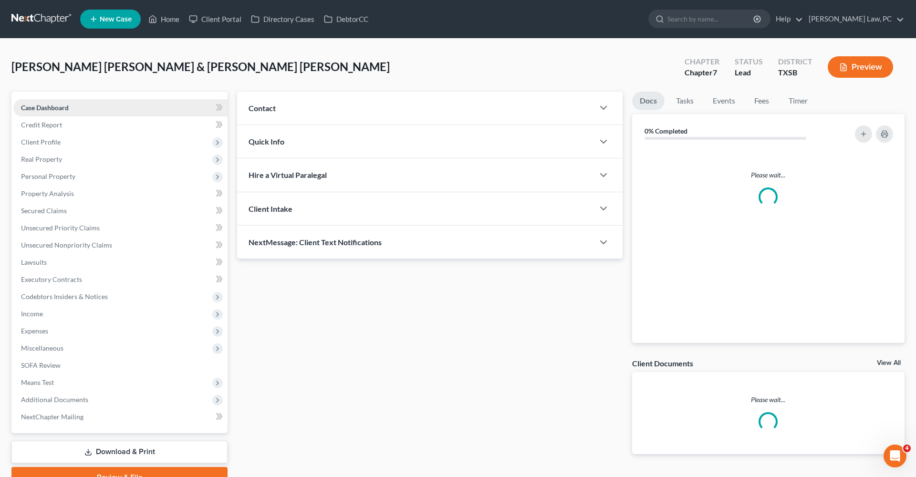
click at [66, 101] on link "Case Dashboard" at bounding box center [120, 107] width 214 height 17
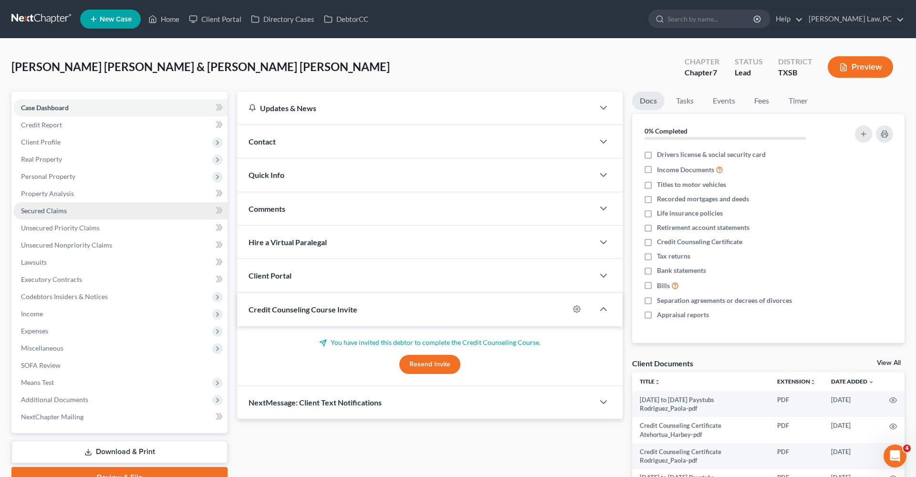
click at [34, 214] on span "Secured Claims" at bounding box center [44, 211] width 46 height 8
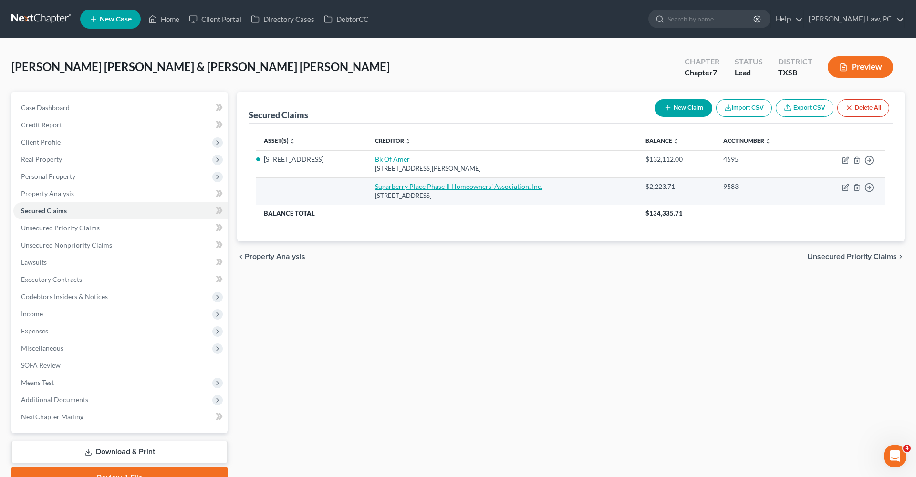
click at [434, 188] on link "Sugarberry Place Phase II Homeowners' Association, Inc." at bounding box center [458, 186] width 167 height 8
select select "45"
select select "2"
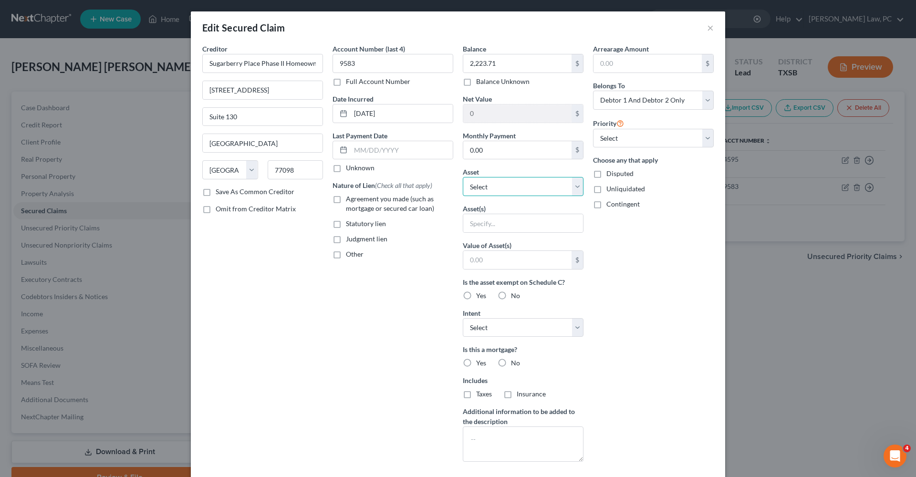
select select "3"
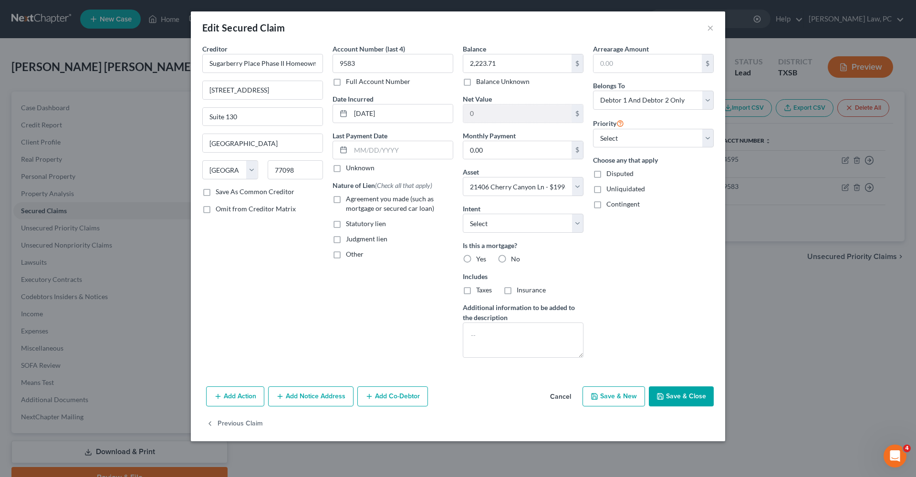
click at [346, 202] on label "Agreement you made (such as mortgage or secured car loan)" at bounding box center [399, 203] width 107 height 19
click at [350, 200] on input "Agreement you made (such as mortgage or secured car loan)" at bounding box center [353, 197] width 6 height 6
checkbox input "true"
select select "0"
click at [511, 260] on label "No" at bounding box center [515, 259] width 9 height 10
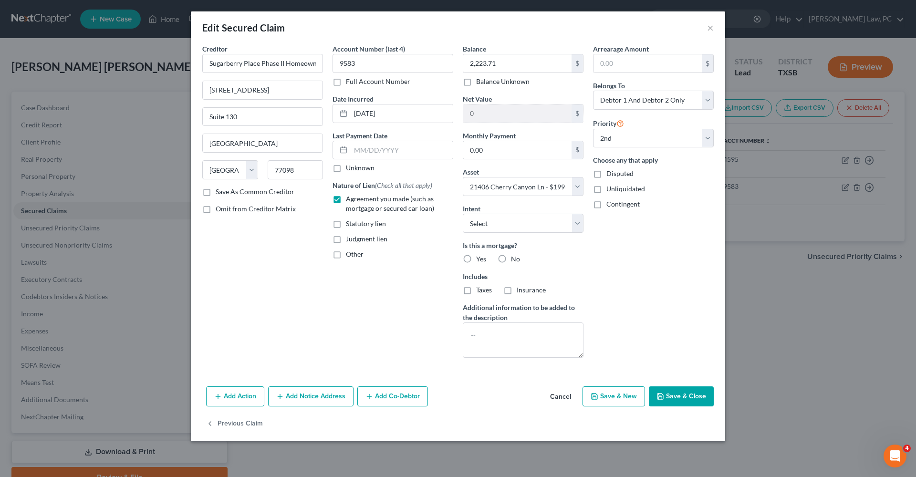
click at [515, 260] on input "No" at bounding box center [518, 257] width 6 height 6
radio input "true"
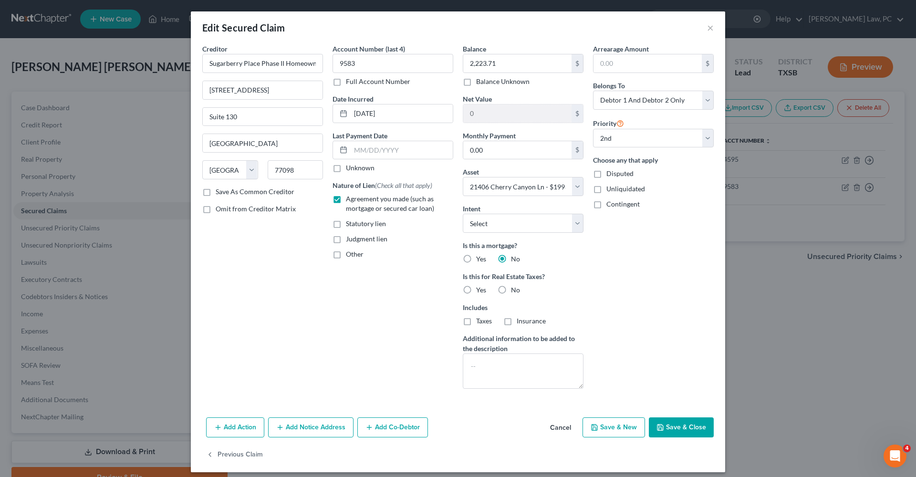
click at [511, 288] on label "No" at bounding box center [515, 290] width 9 height 10
click at [515, 288] on input "No" at bounding box center [518, 288] width 6 height 6
radio input "true"
select select "2"
click at [693, 433] on button "Save & Close" at bounding box center [681, 427] width 65 height 20
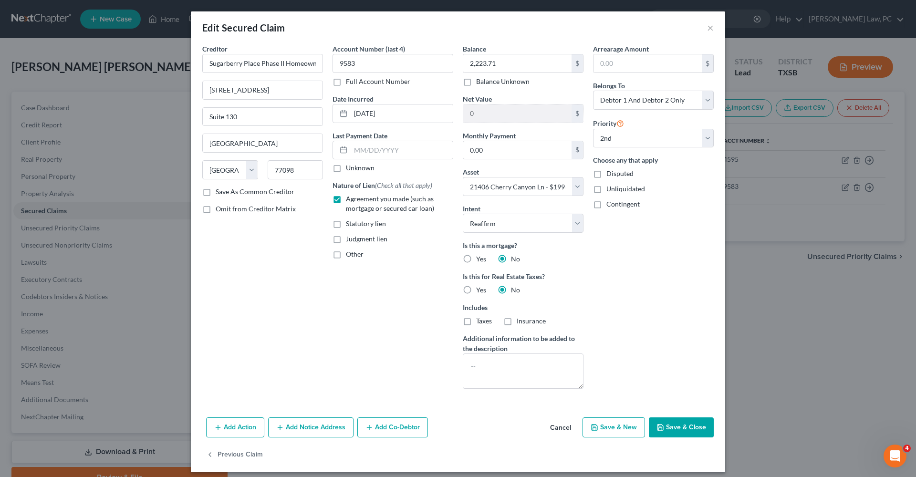
select select
select select "1"
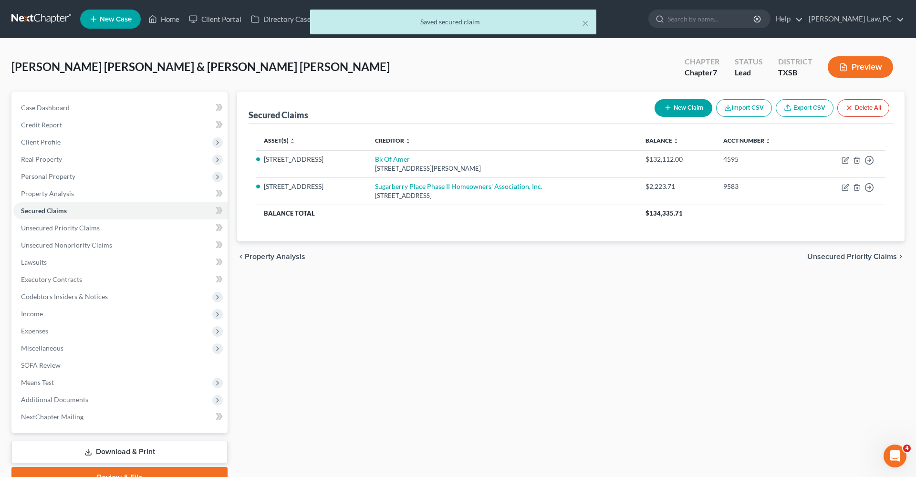
click at [45, 22] on div "× Saved secured claim" at bounding box center [453, 25] width 916 height 30
click at [33, 20] on div "× Saved secured claim" at bounding box center [453, 25] width 916 height 30
click at [32, 35] on div "× Saved secured claim" at bounding box center [453, 25] width 916 height 30
click at [31, 19] on div "× Saved secured claim" at bounding box center [453, 25] width 916 height 30
click at [57, 18] on div "× Saved secured claim" at bounding box center [453, 25] width 916 height 30
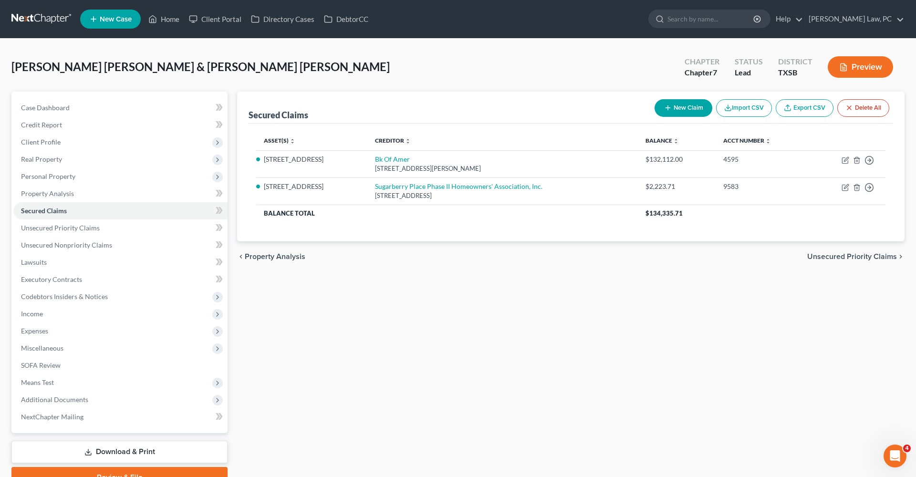
click at [52, 21] on link at bounding box center [41, 18] width 61 height 17
